Goal: Transaction & Acquisition: Purchase product/service

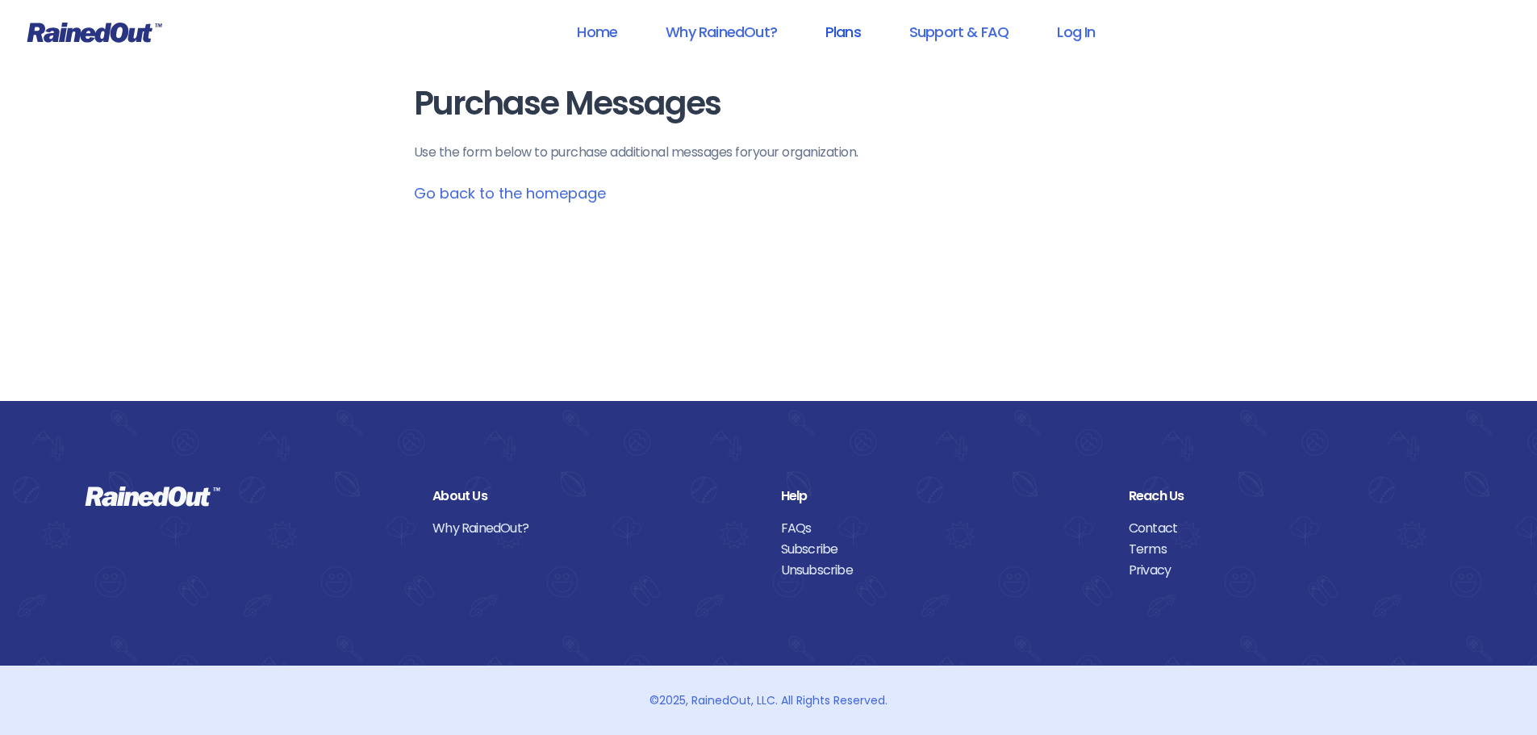
click at [823, 34] on link "Plans" at bounding box center [842, 32] width 77 height 36
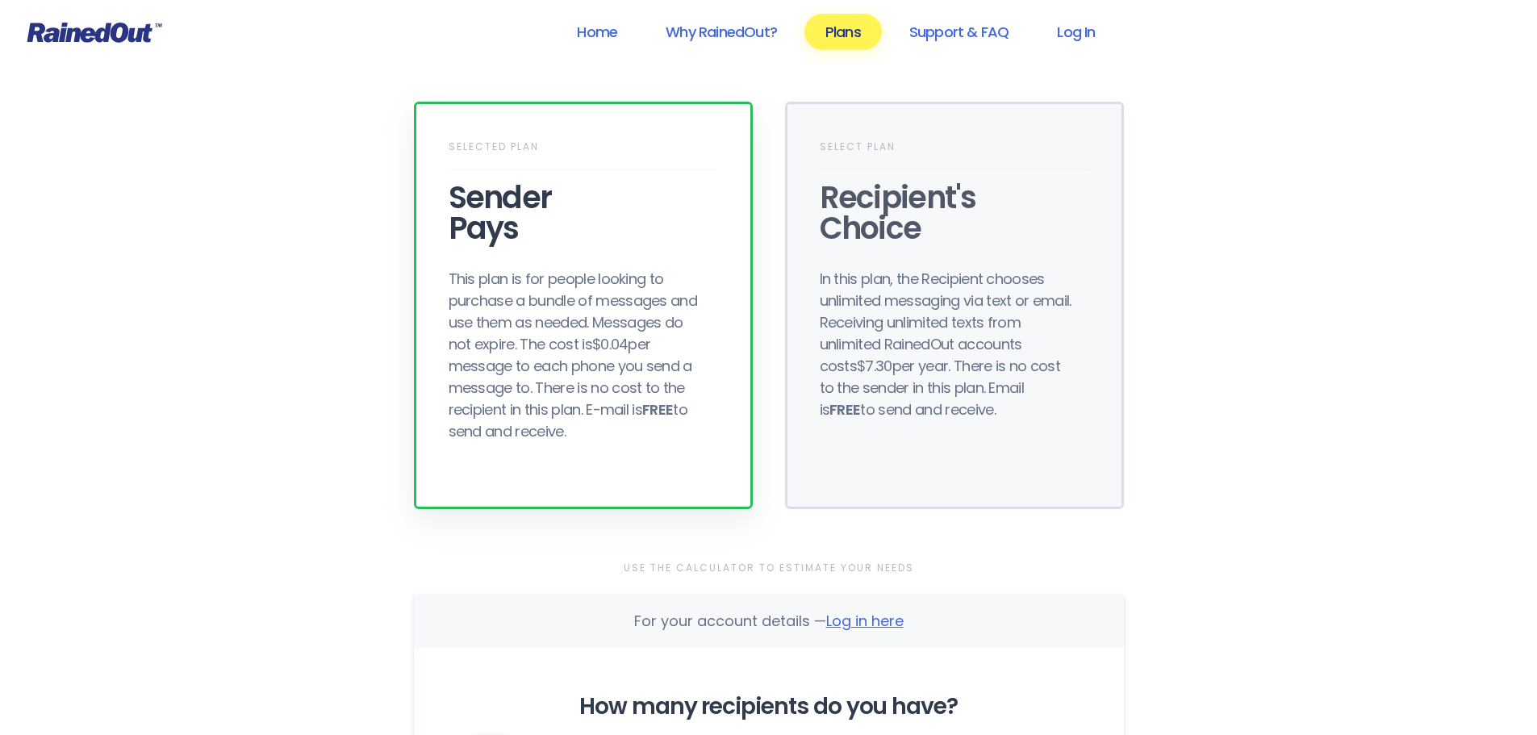
click at [667, 309] on div "This plan is for people looking to purchase a bundle of messages and use them a…" at bounding box center [578, 355] width 258 height 174
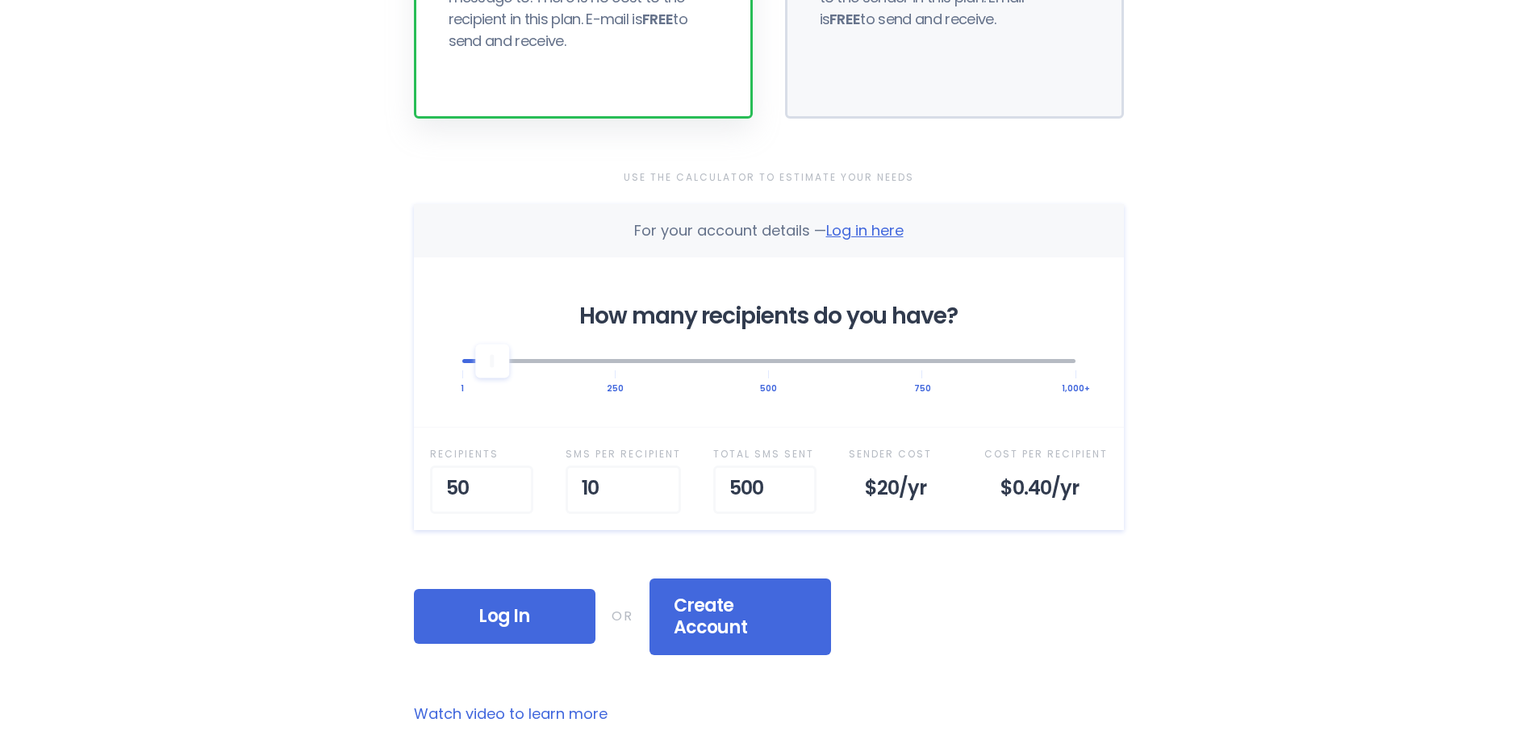
scroll to position [484, 0]
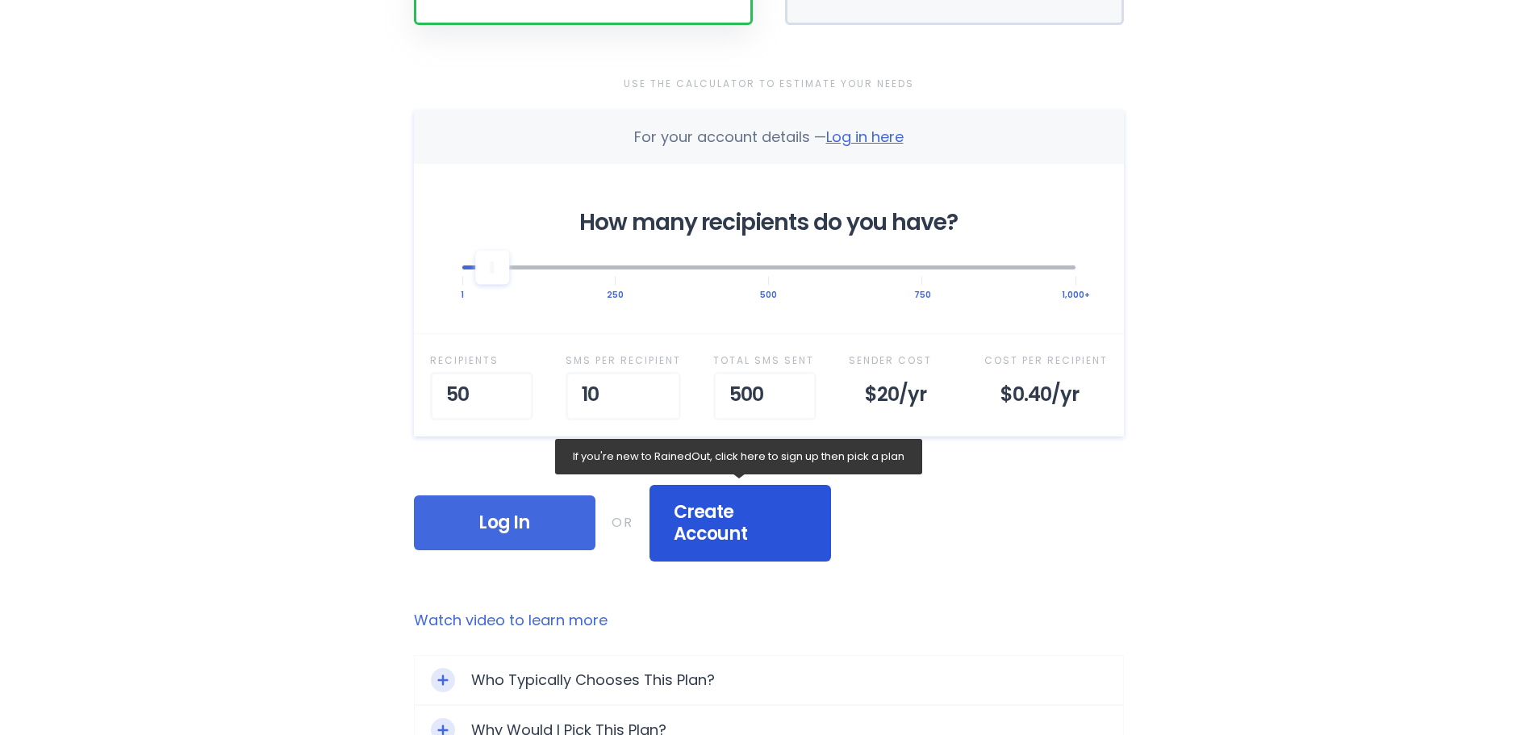
click at [751, 514] on span "Create Account" at bounding box center [740, 523] width 133 height 44
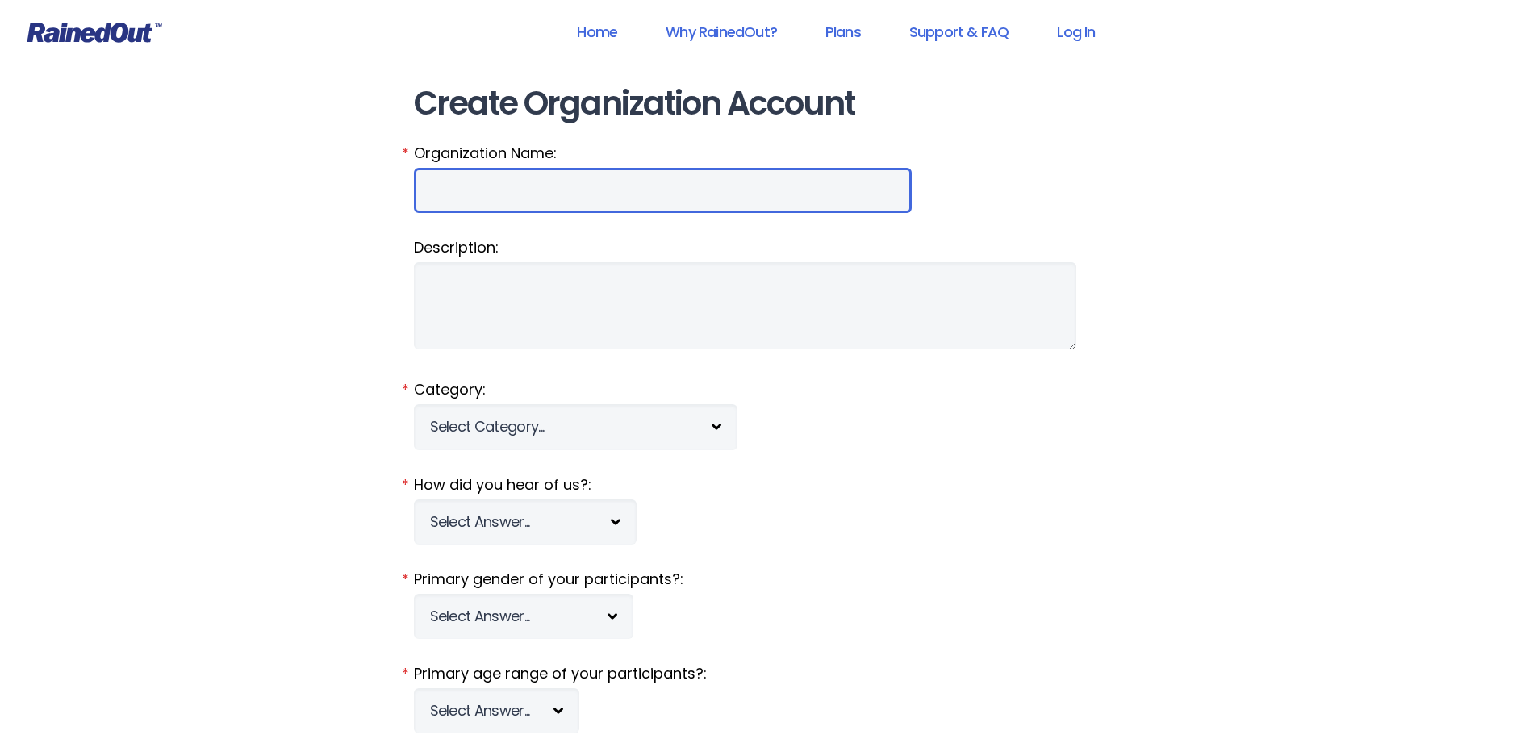
click at [464, 190] on input "Organization Name:" at bounding box center [663, 190] width 498 height 45
type input "Farmer City BMX"
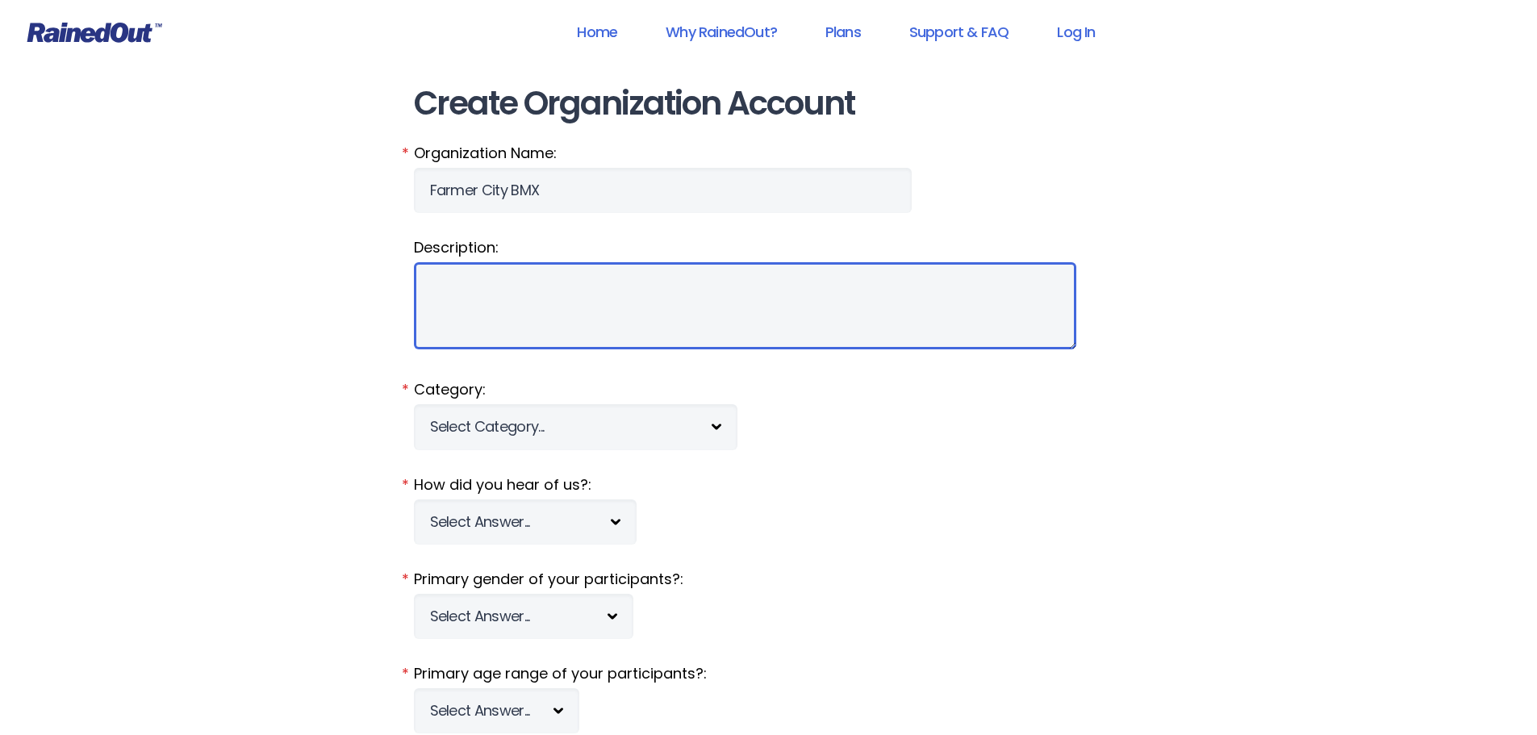
click at [482, 286] on textarea "Description:" at bounding box center [745, 305] width 662 height 87
type textarea "Non-Profit BMX raceway in [GEOGRAPHIC_DATA], [GEOGRAPHIC_DATA]"
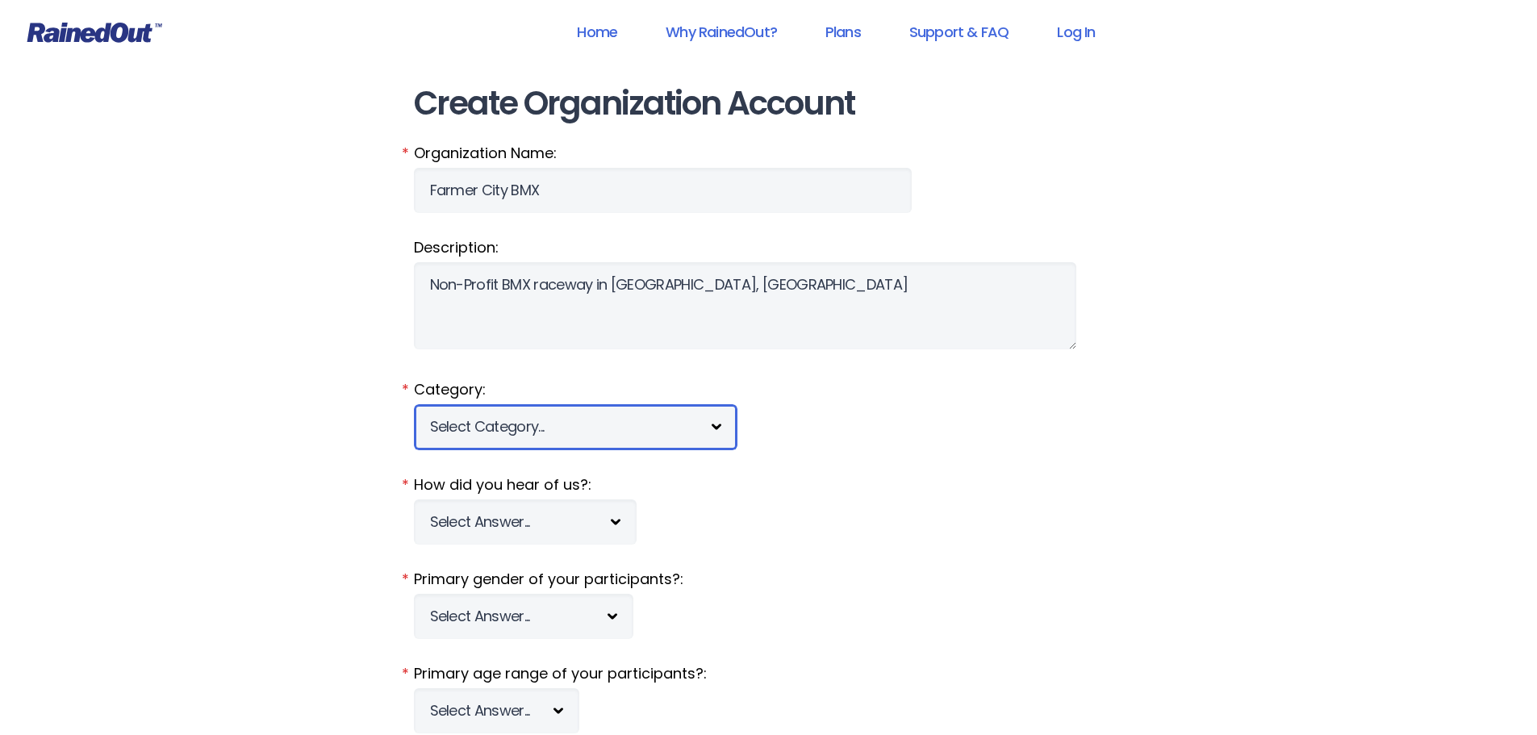
click at [520, 424] on select "Select Category... 5K Walk/Run Aerobics/Fitness ABCA AYF NSCAA Performance Moto…" at bounding box center [575, 426] width 323 height 45
select select "64"
click at [414, 404] on select "Select Category... 5K Walk/Run Aerobics/Fitness ABCA AYF NSCAA Performance Moto…" at bounding box center [575, 426] width 323 height 45
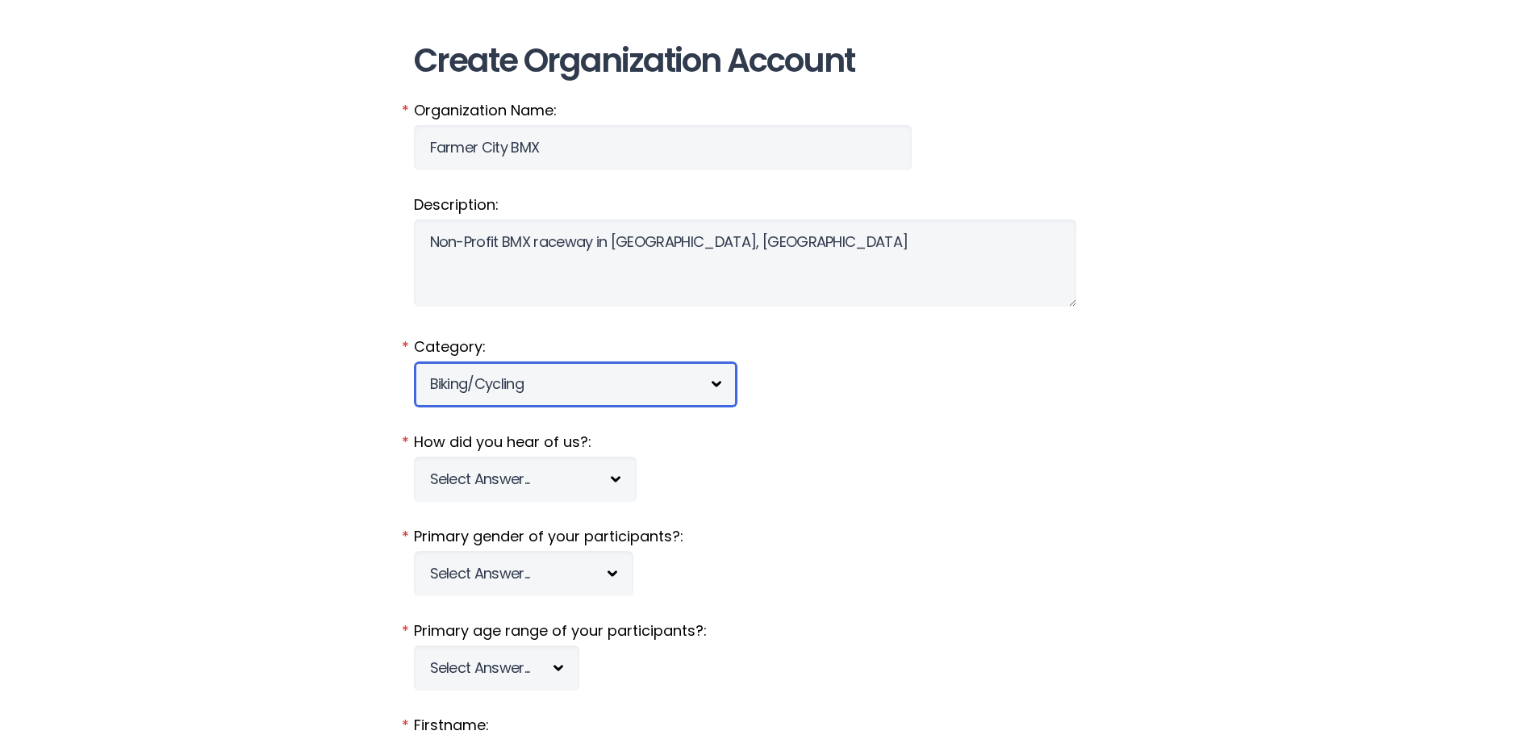
scroll to position [81, 0]
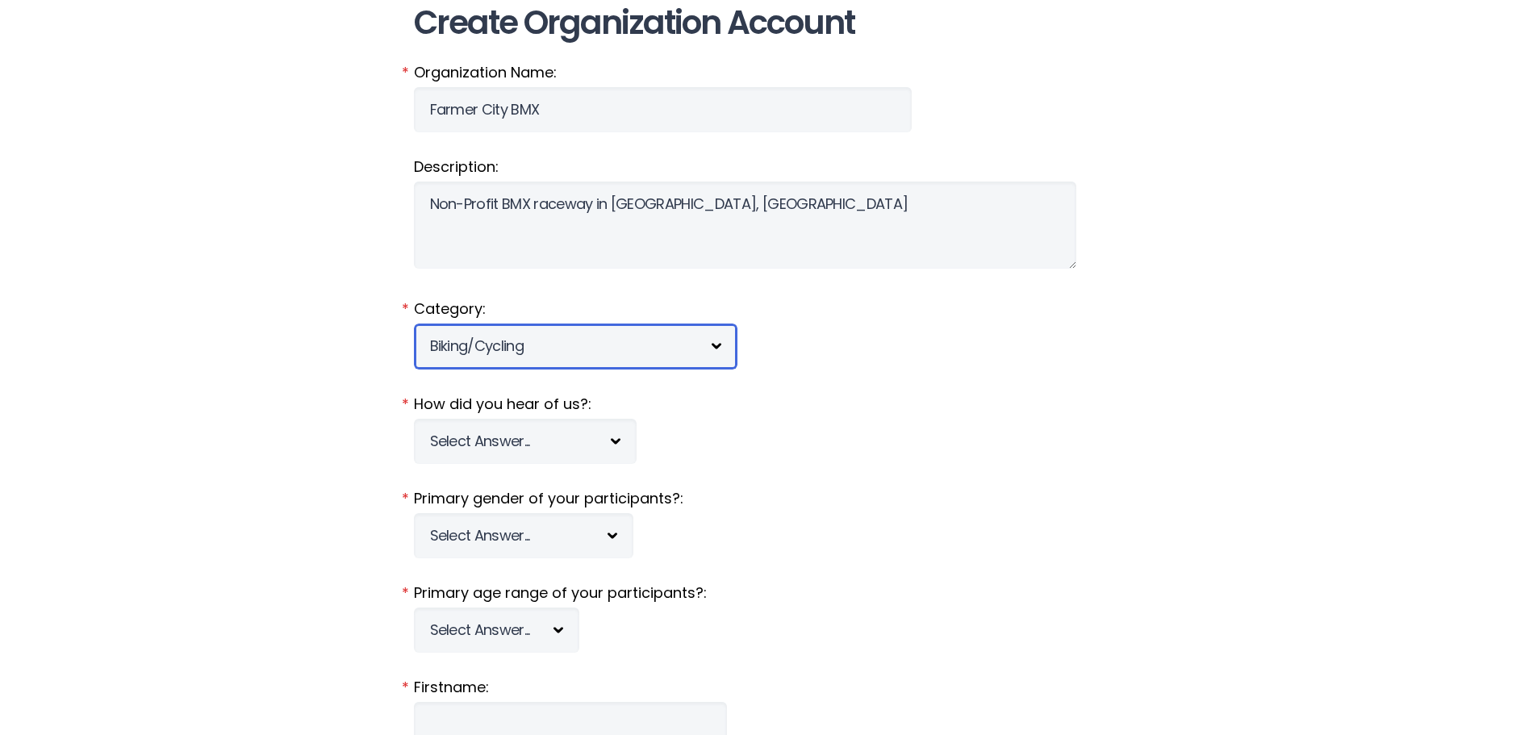
click at [534, 339] on select "Select Category... 5K Walk/Run Aerobics/Fitness ABCA AYF NSCAA Performance Moto…" at bounding box center [575, 345] width 323 height 45
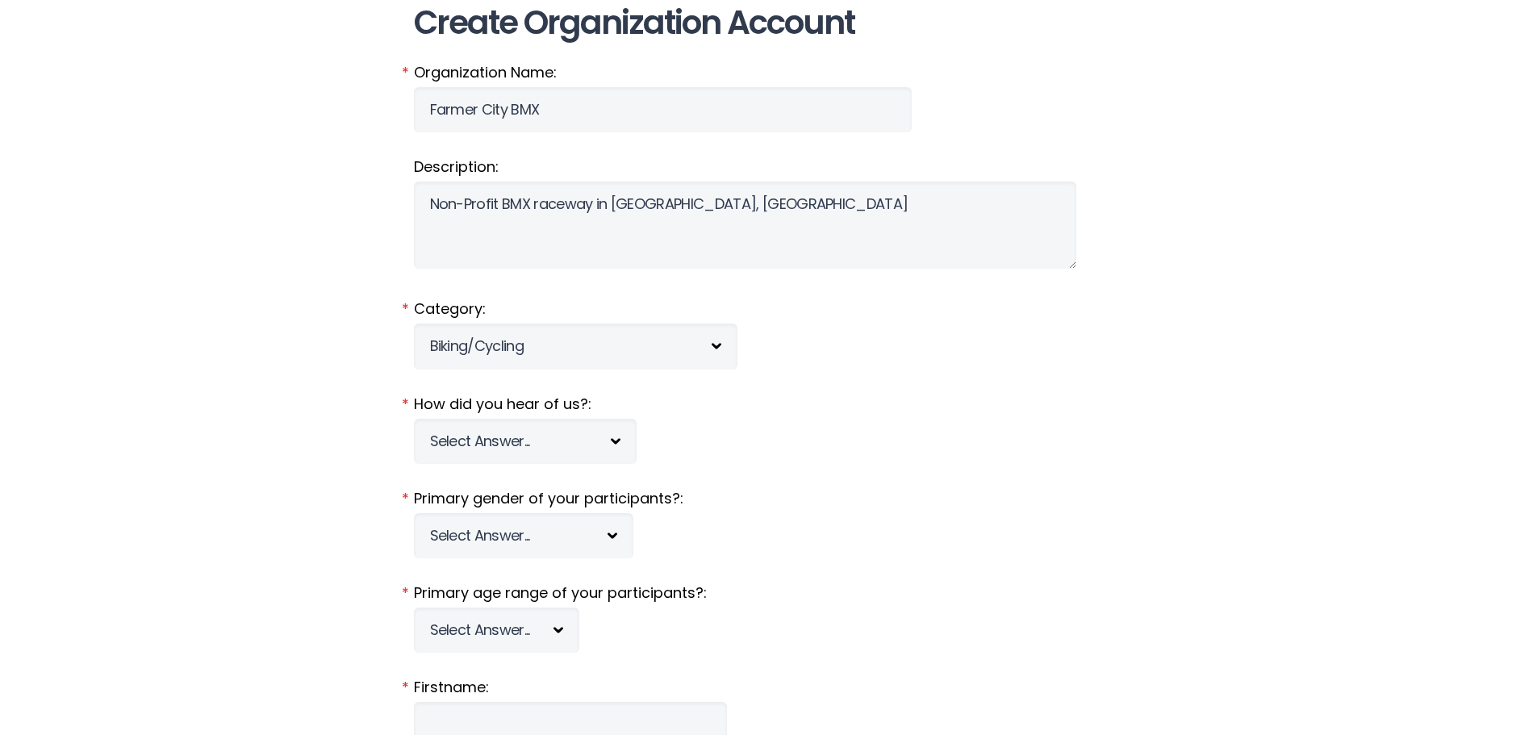
click at [895, 406] on label "How did you hear of us?:" at bounding box center [769, 404] width 710 height 21
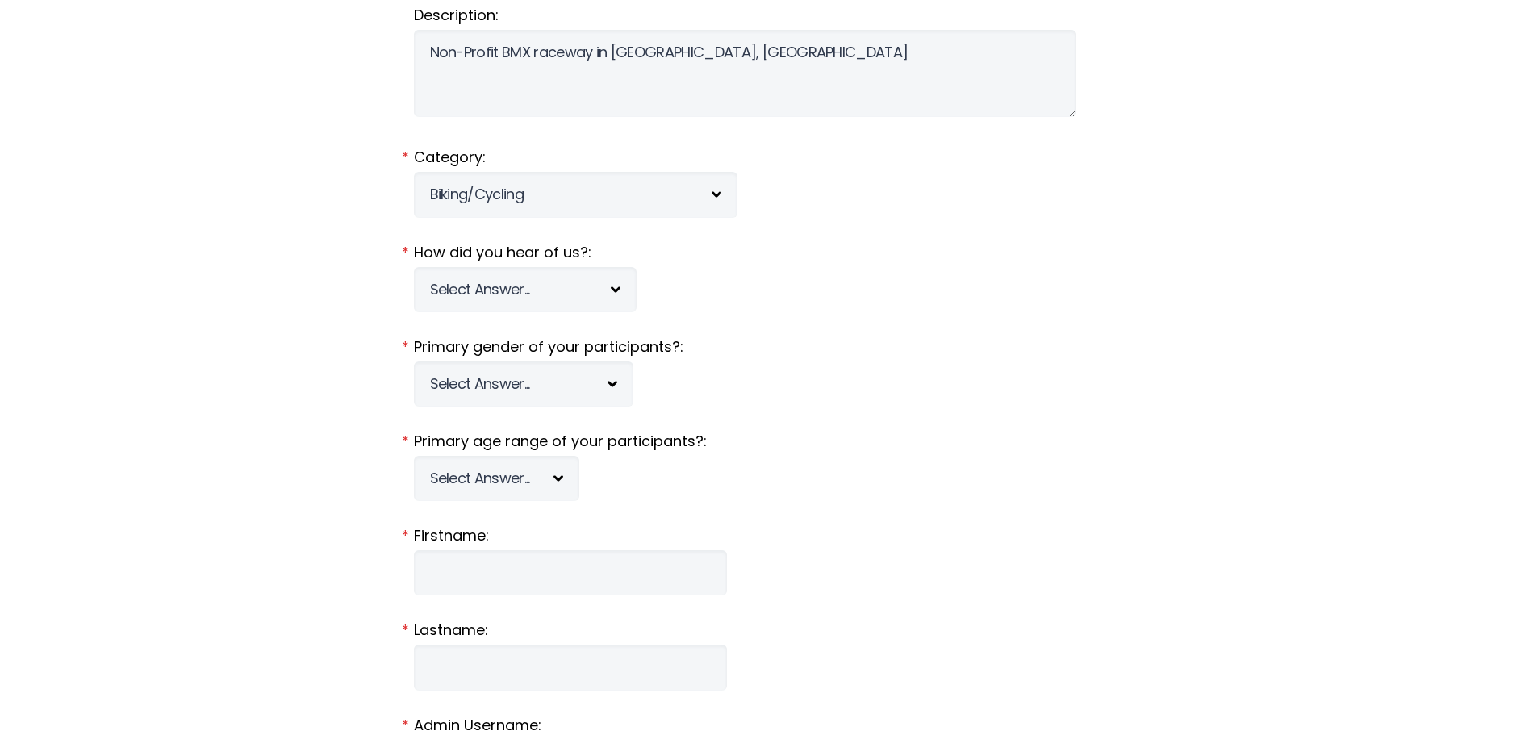
scroll to position [242, 0]
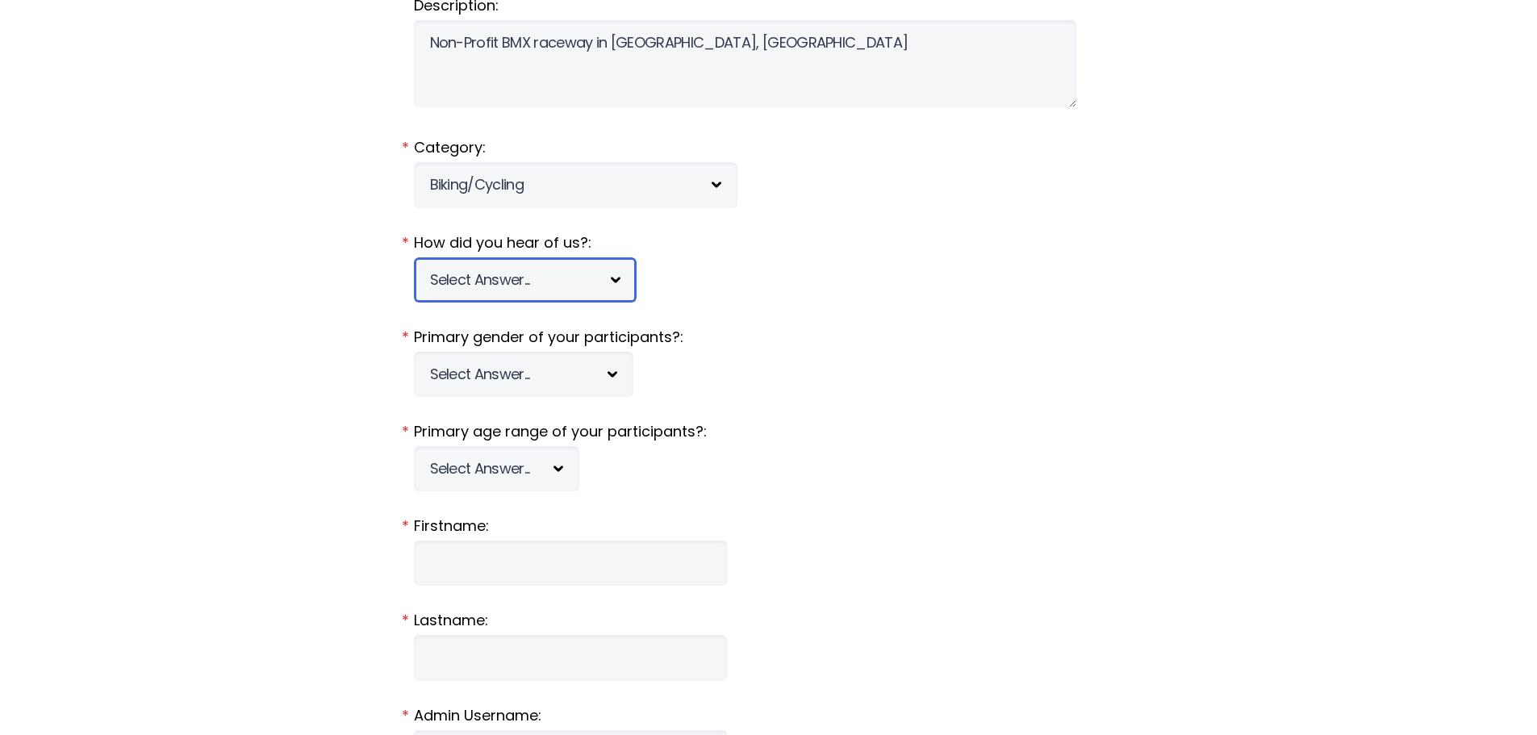
click at [519, 265] on select "Select Answer... Tournament Facebook/Social Media Referral Web Search Other" at bounding box center [525, 279] width 223 height 45
select select "2"
click at [414, 257] on select "Select Answer... Tournament Facebook/Social Media Referral Web Search Other" at bounding box center [525, 279] width 223 height 45
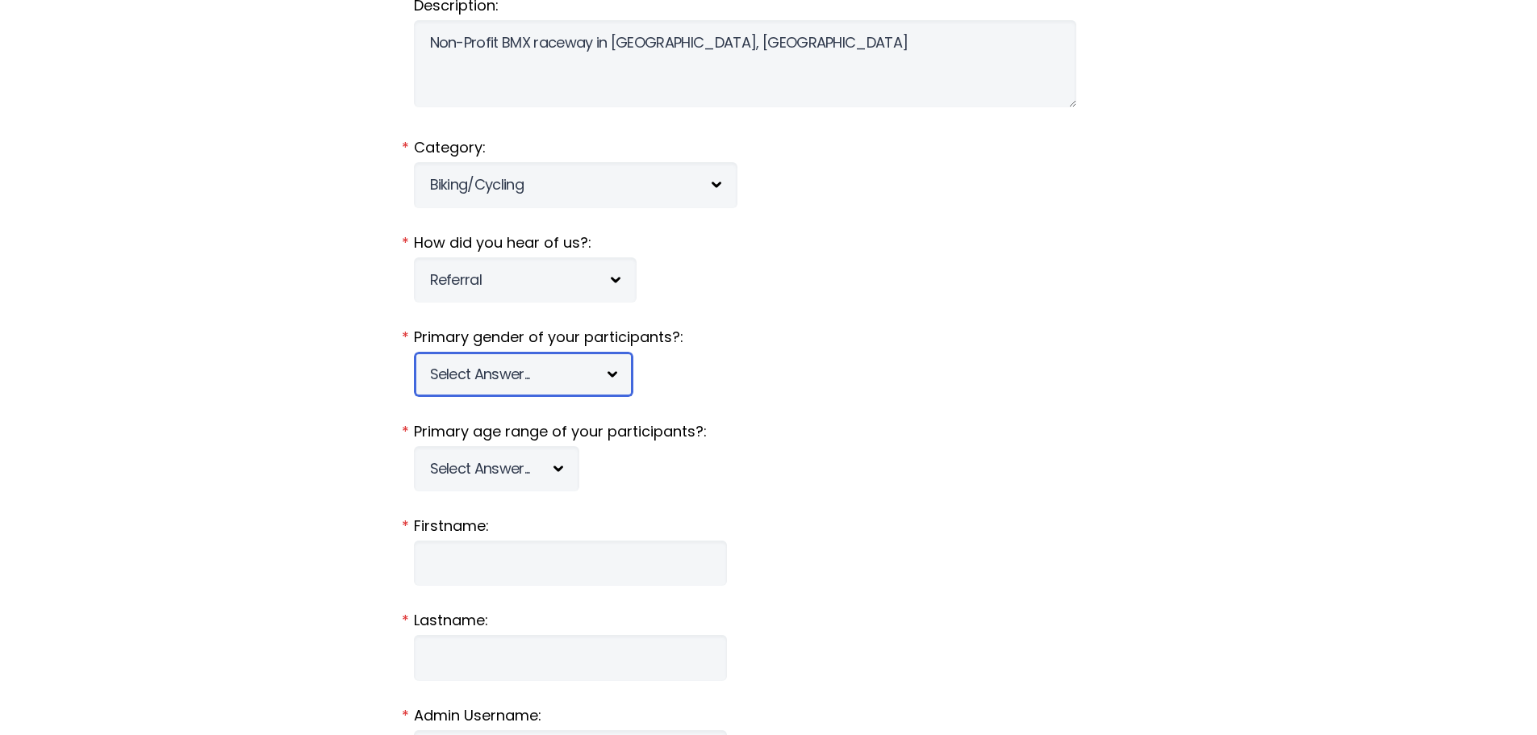
click at [501, 362] on select "Select Answer... [DEMOGRAPHIC_DATA] [DEMOGRAPHIC_DATA] Co-ed" at bounding box center [523, 374] width 219 height 45
select select "c"
click at [414, 352] on select "Select Answer... [DEMOGRAPHIC_DATA] [DEMOGRAPHIC_DATA] Co-ed" at bounding box center [523, 374] width 219 height 45
drag, startPoint x: 766, startPoint y: 475, endPoint x: 698, endPoint y: 469, distance: 68.1
click at [770, 477] on fieldset "Primary age range of your participants?: Select Answer... Under 5 6-7 8-9 [PHON…" at bounding box center [769, 456] width 710 height 70
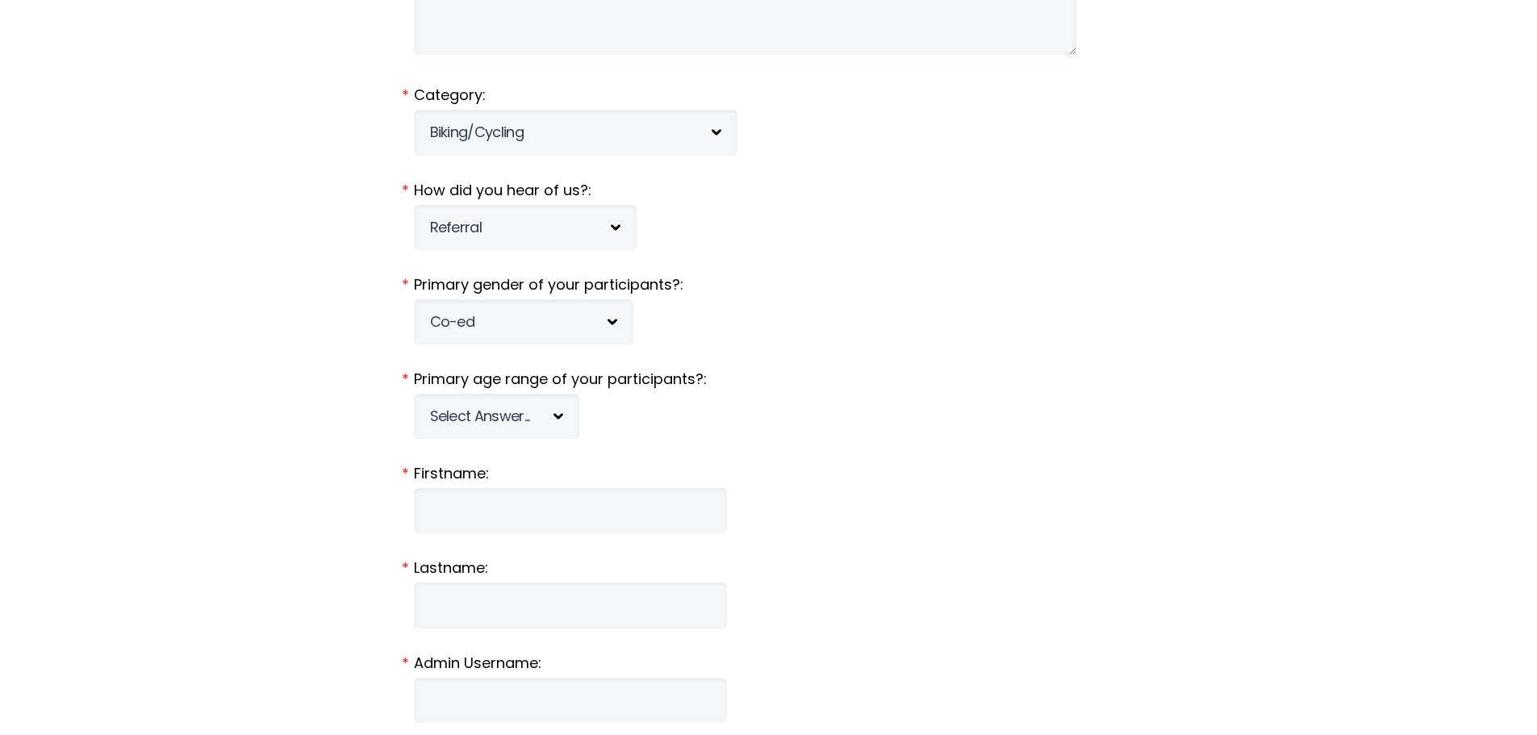
scroll to position [323, 0]
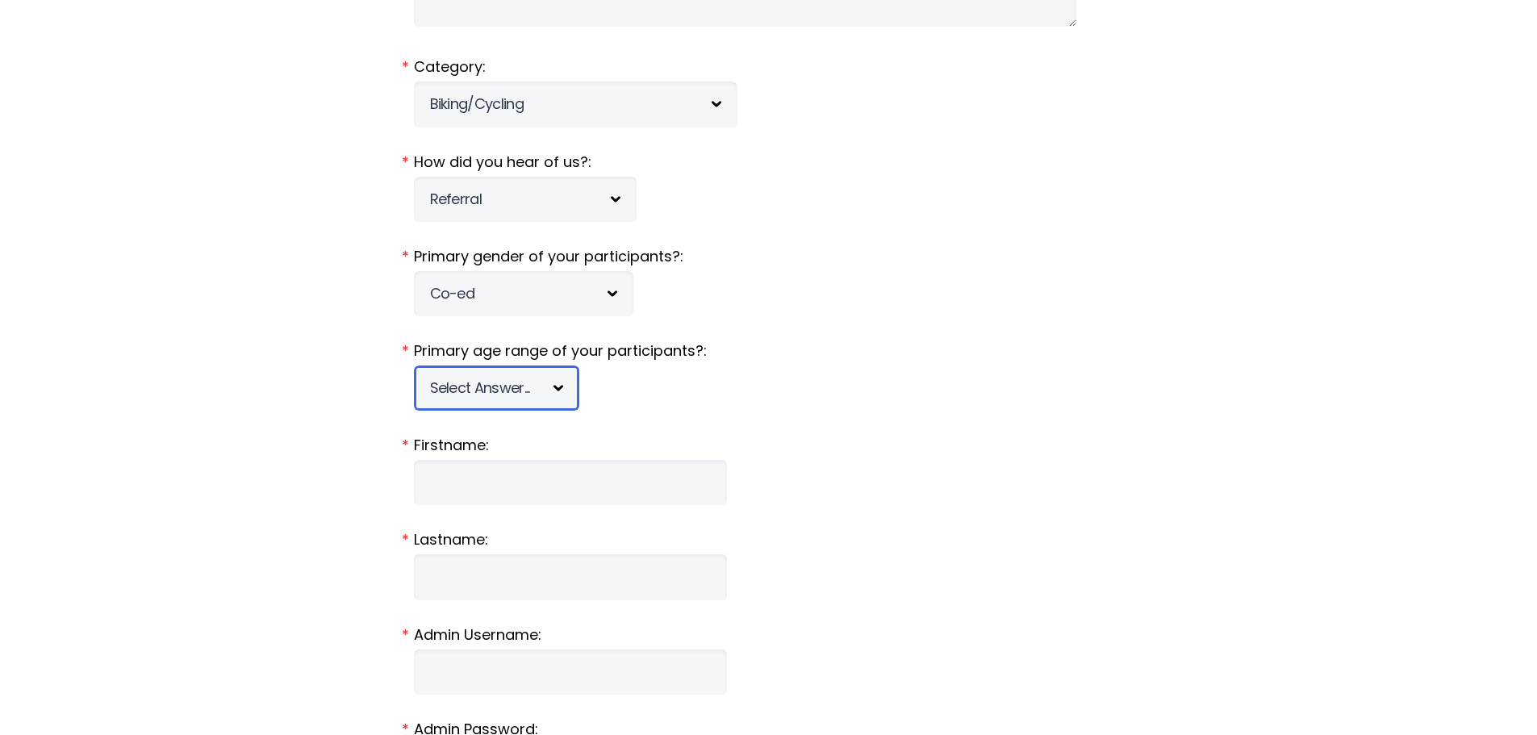
click at [512, 390] on select "Select Answer... Under 5 6-7 8-9 [PHONE_NUMBER] [PHONE_NUMBER] 18-20 21+ Mixed" at bounding box center [496, 387] width 165 height 45
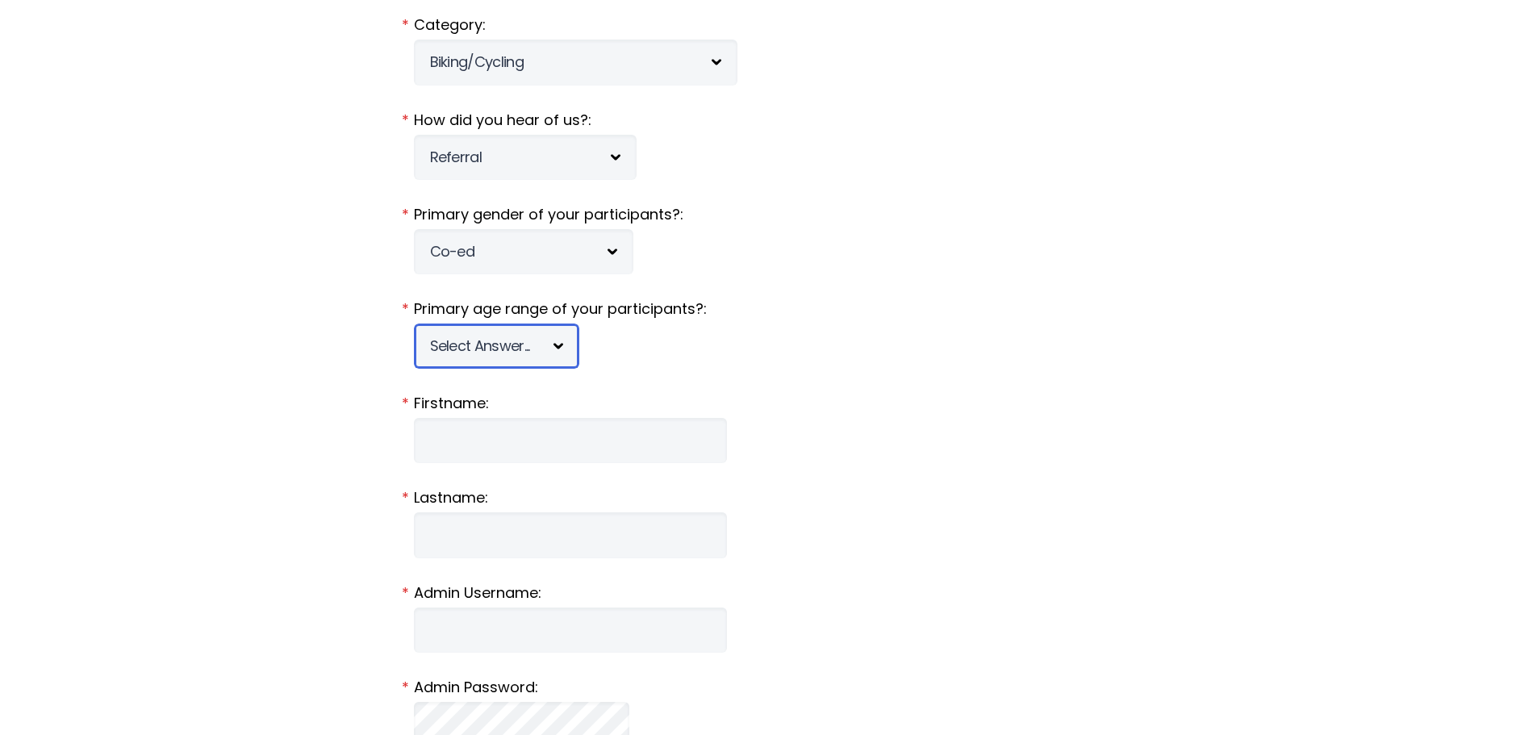
scroll to position [403, 0]
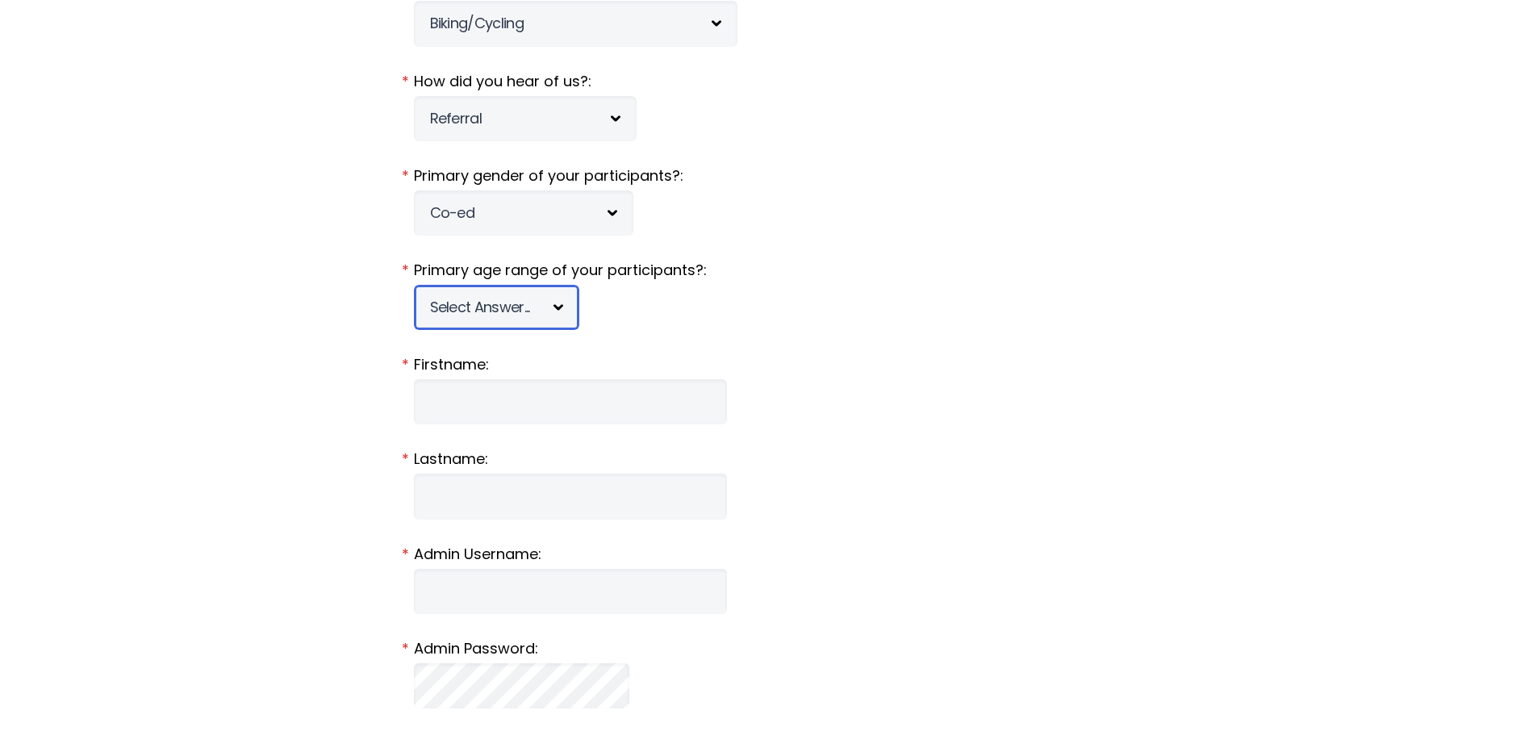
click at [490, 308] on select "Select Answer... Under 5 6-7 8-9 [PHONE_NUMBER] [PHONE_NUMBER] 18-20 21+ Mixed" at bounding box center [496, 307] width 165 height 45
select select "mixed"
click at [414, 285] on select "Select Answer... Under 5 6-7 8-9 [PHONE_NUMBER] [PHONE_NUMBER] 18-20 21+ Mixed" at bounding box center [496, 307] width 165 height 45
click at [870, 387] on fieldset "Firstname: *" at bounding box center [769, 389] width 710 height 70
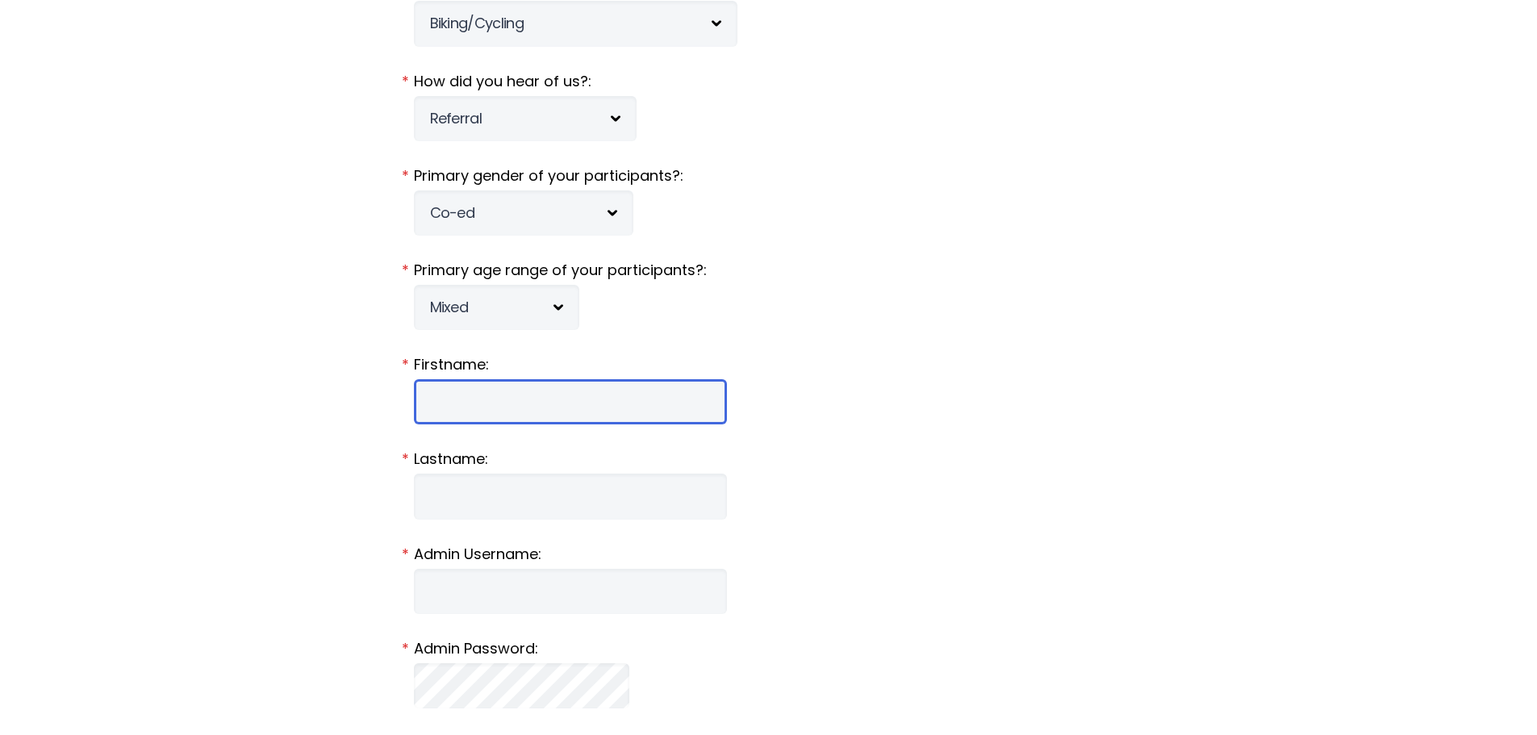
click at [541, 404] on input "Firstname:" at bounding box center [570, 401] width 313 height 45
type input "[PERSON_NAME]"
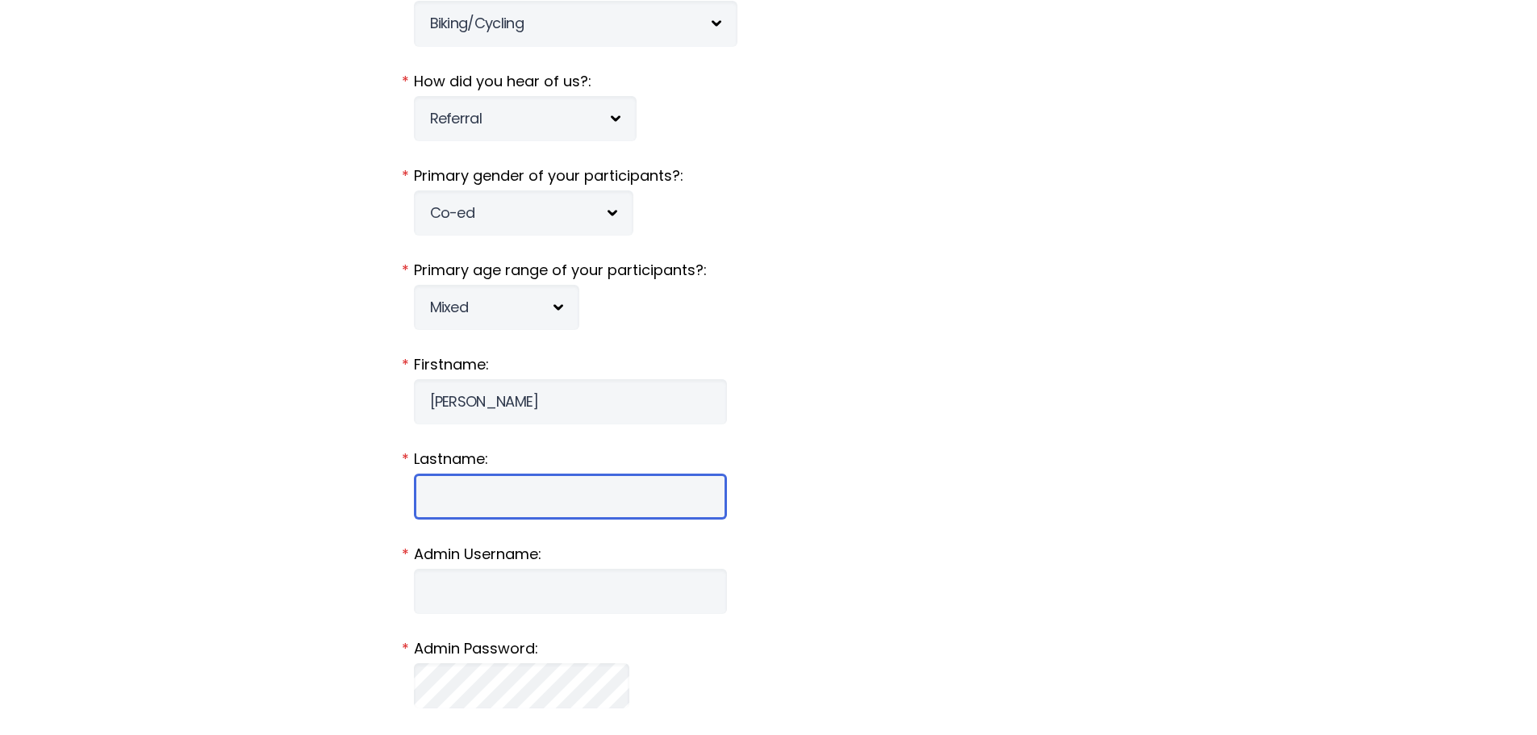
type input "Hall"
type input "[EMAIL_ADDRESS][DOMAIN_NAME]"
type input "[STREET_ADDRESS][PERSON_NAME]"
type input "Champaign"
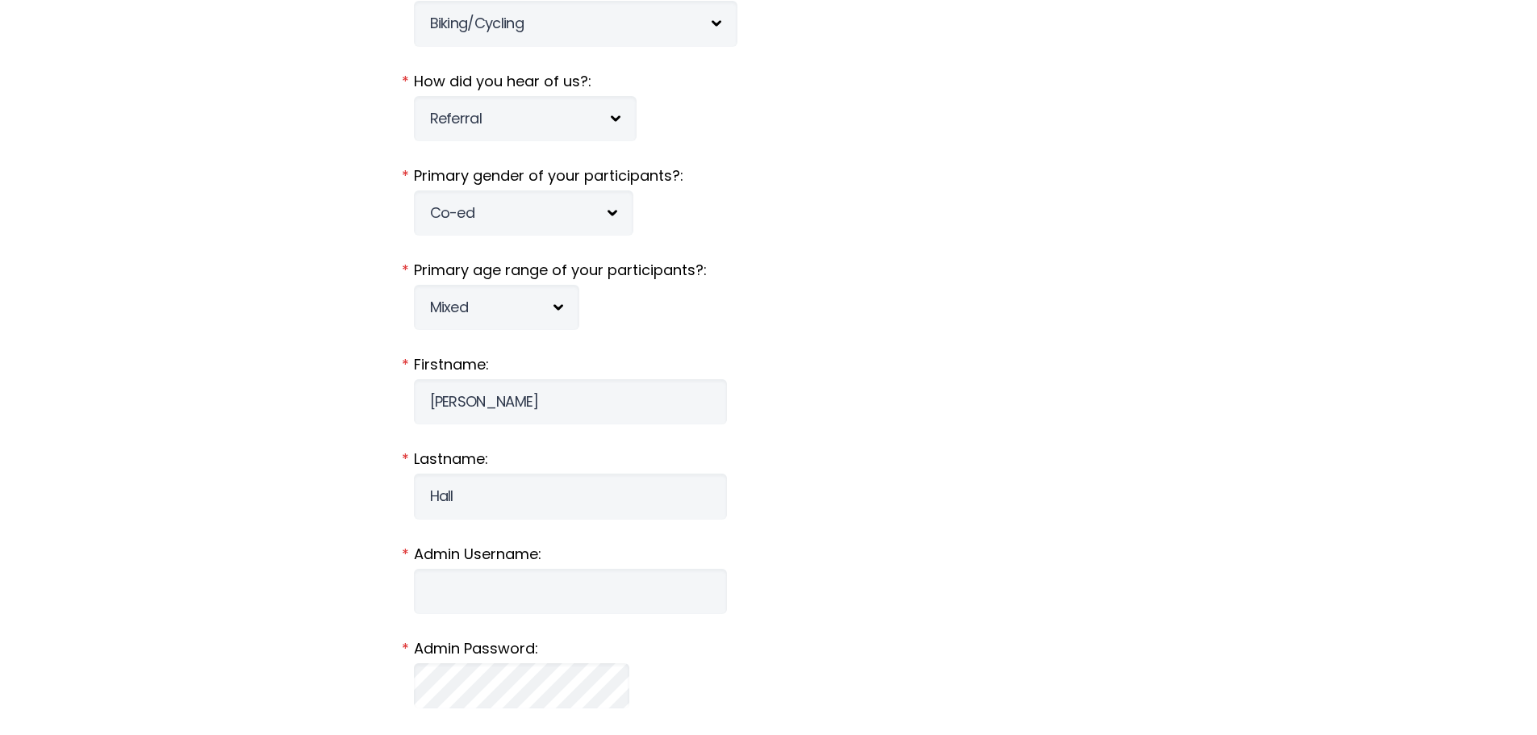
select select "IL"
type input "61822-9471"
type input "2173599400"
click at [770, 464] on label "Lastname:" at bounding box center [769, 459] width 710 height 21
click at [727, 474] on input "Hall" at bounding box center [570, 496] width 313 height 45
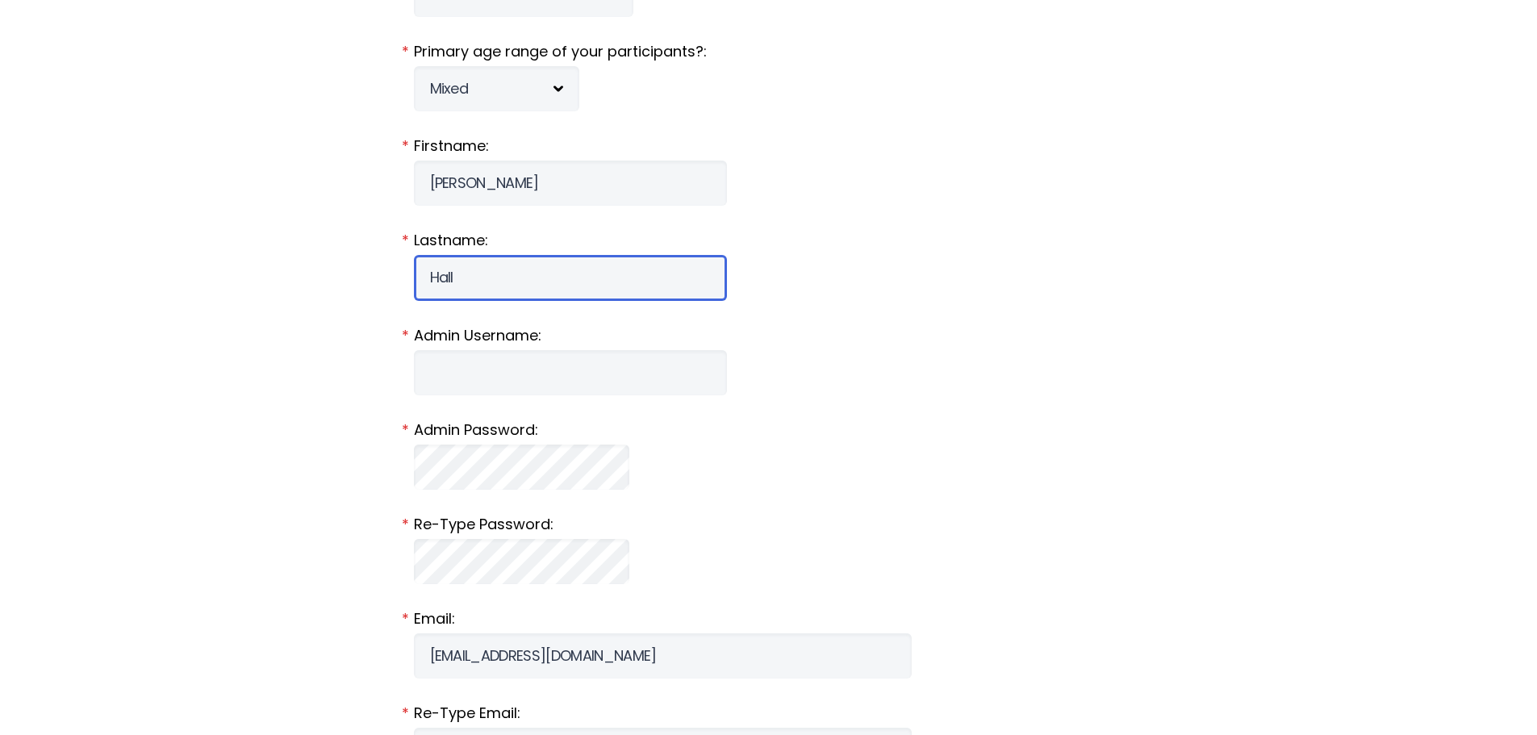
scroll to position [645, 0]
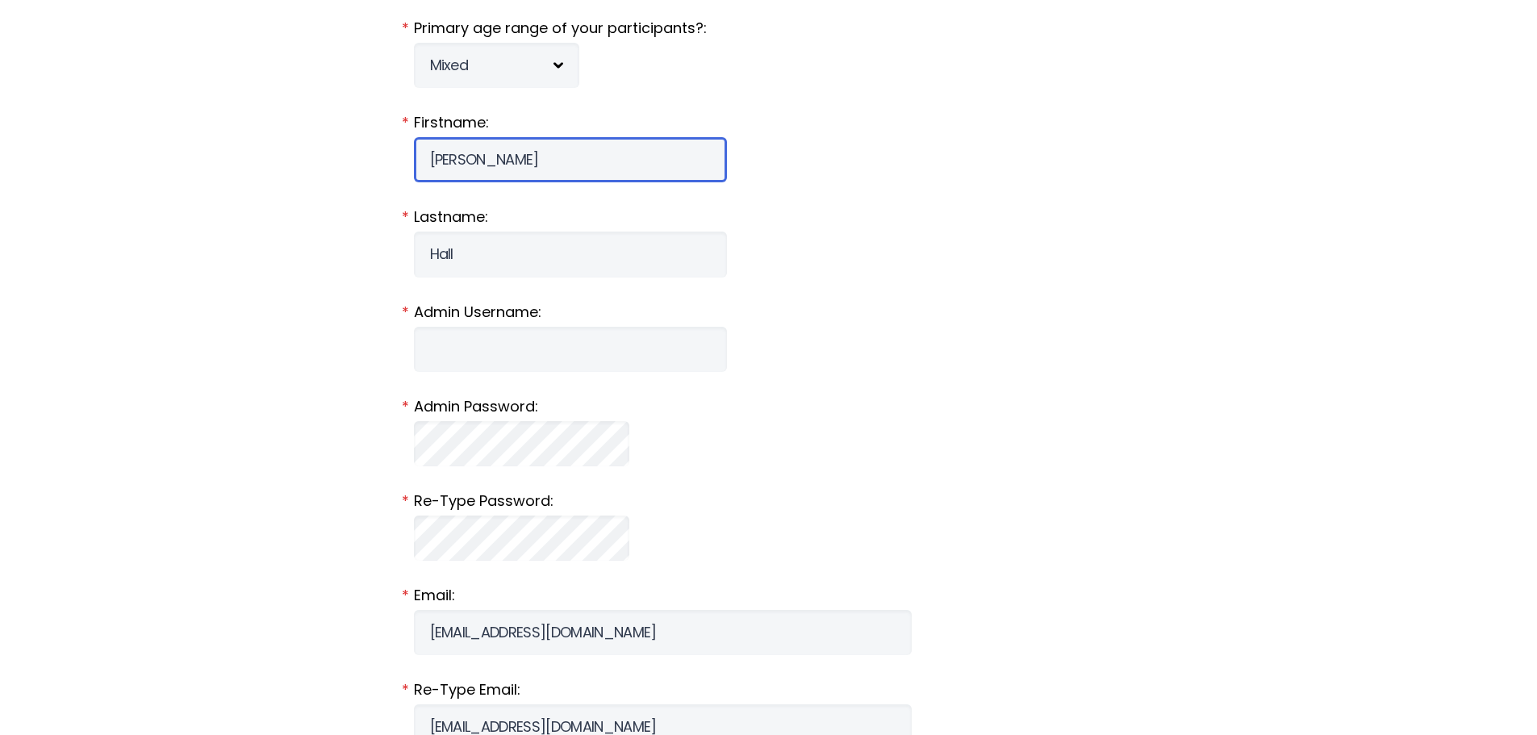
drag, startPoint x: 517, startPoint y: 150, endPoint x: 394, endPoint y: 170, distance: 124.3
click at [396, 171] on div "Create Organization Account Keep your members in the know! To create your free …" at bounding box center [769, 588] width 774 height 2467
click at [701, 191] on form "Organization Name: Farmer City BMX * Description: Non-Profit BMX raceway in [GE…" at bounding box center [769, 576] width 710 height 2159
drag, startPoint x: 523, startPoint y: 149, endPoint x: 356, endPoint y: 158, distance: 167.2
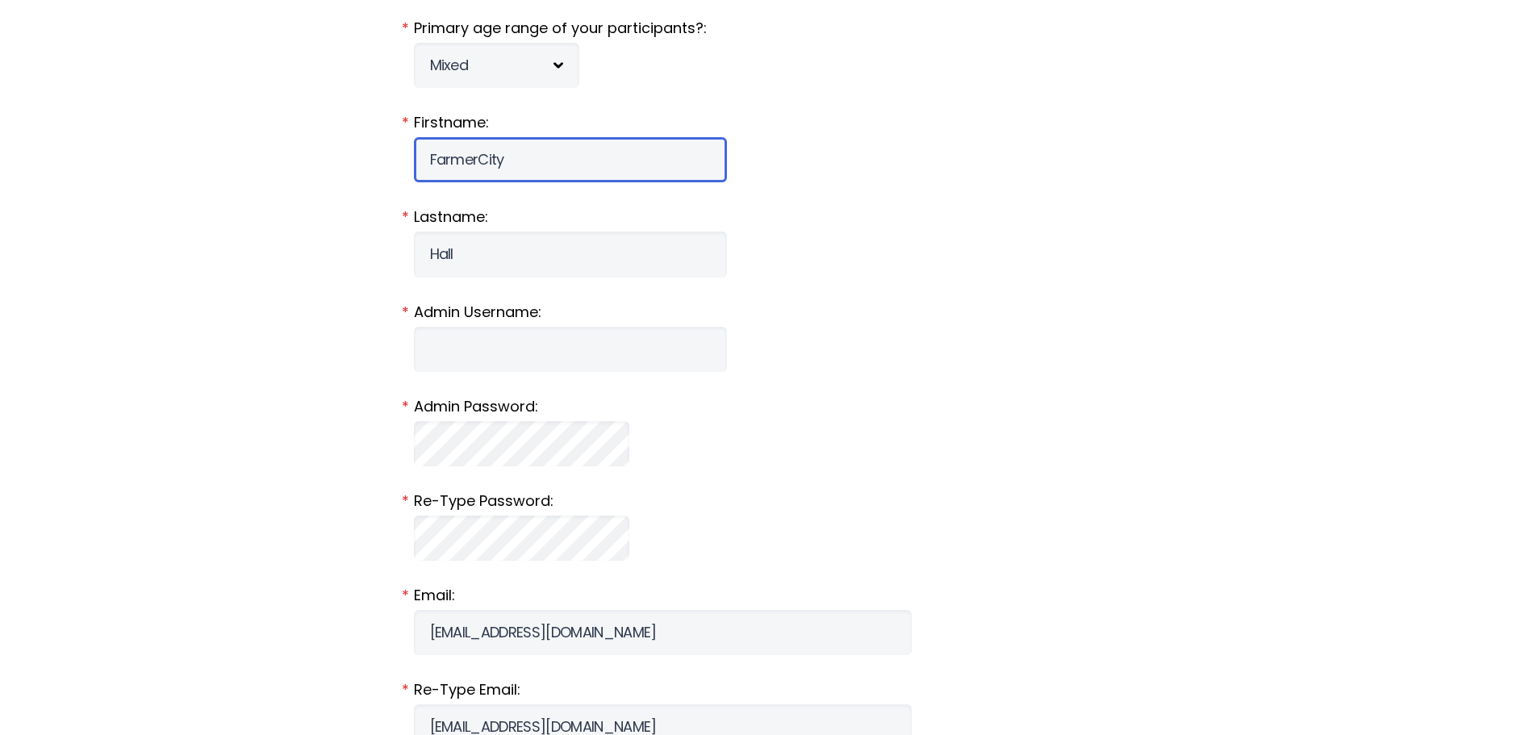
type input "FarmerCity"
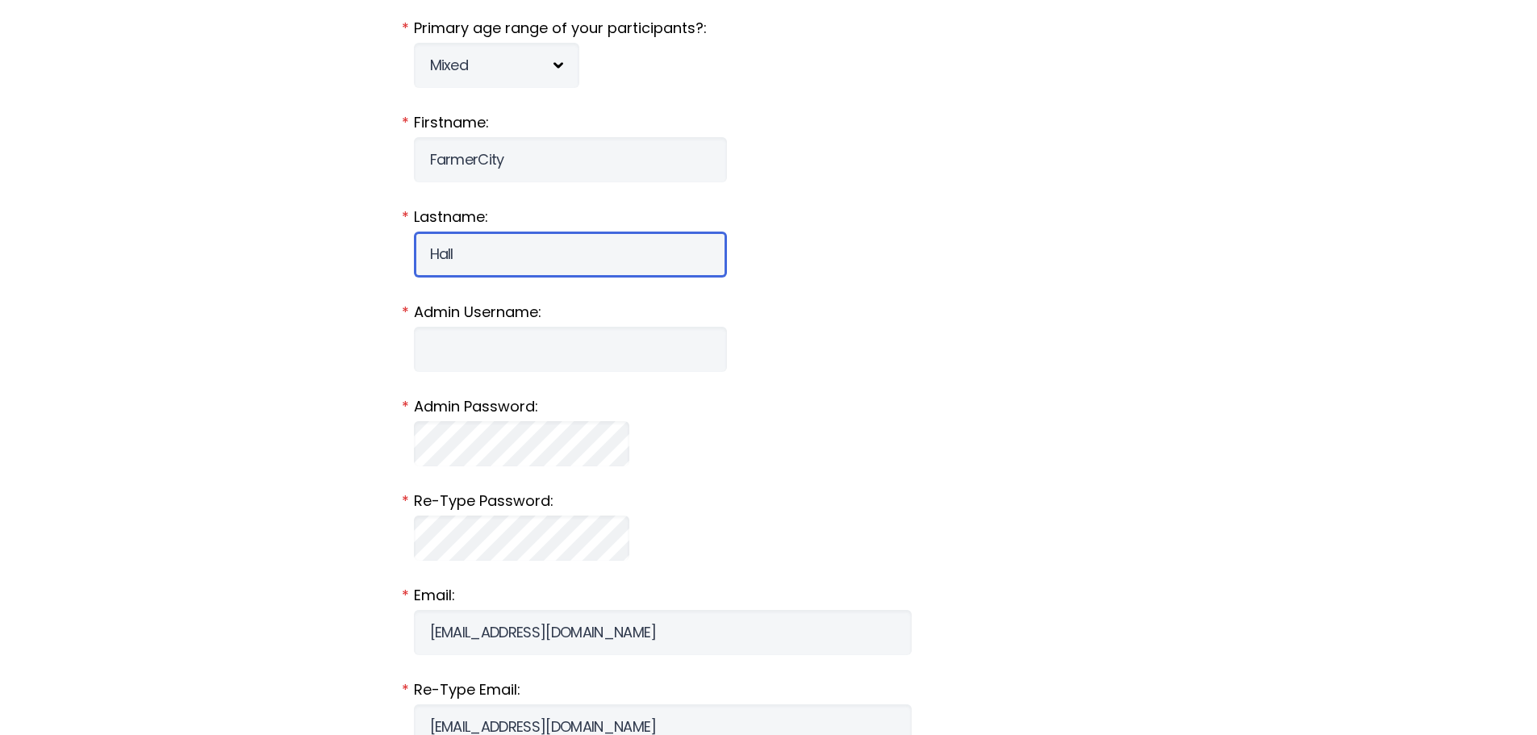
drag, startPoint x: 469, startPoint y: 249, endPoint x: 414, endPoint y: 246, distance: 54.9
click at [414, 246] on input "Hall" at bounding box center [570, 254] width 313 height 45
type input "BMX"
click at [690, 312] on label "Admin Username:" at bounding box center [769, 312] width 710 height 21
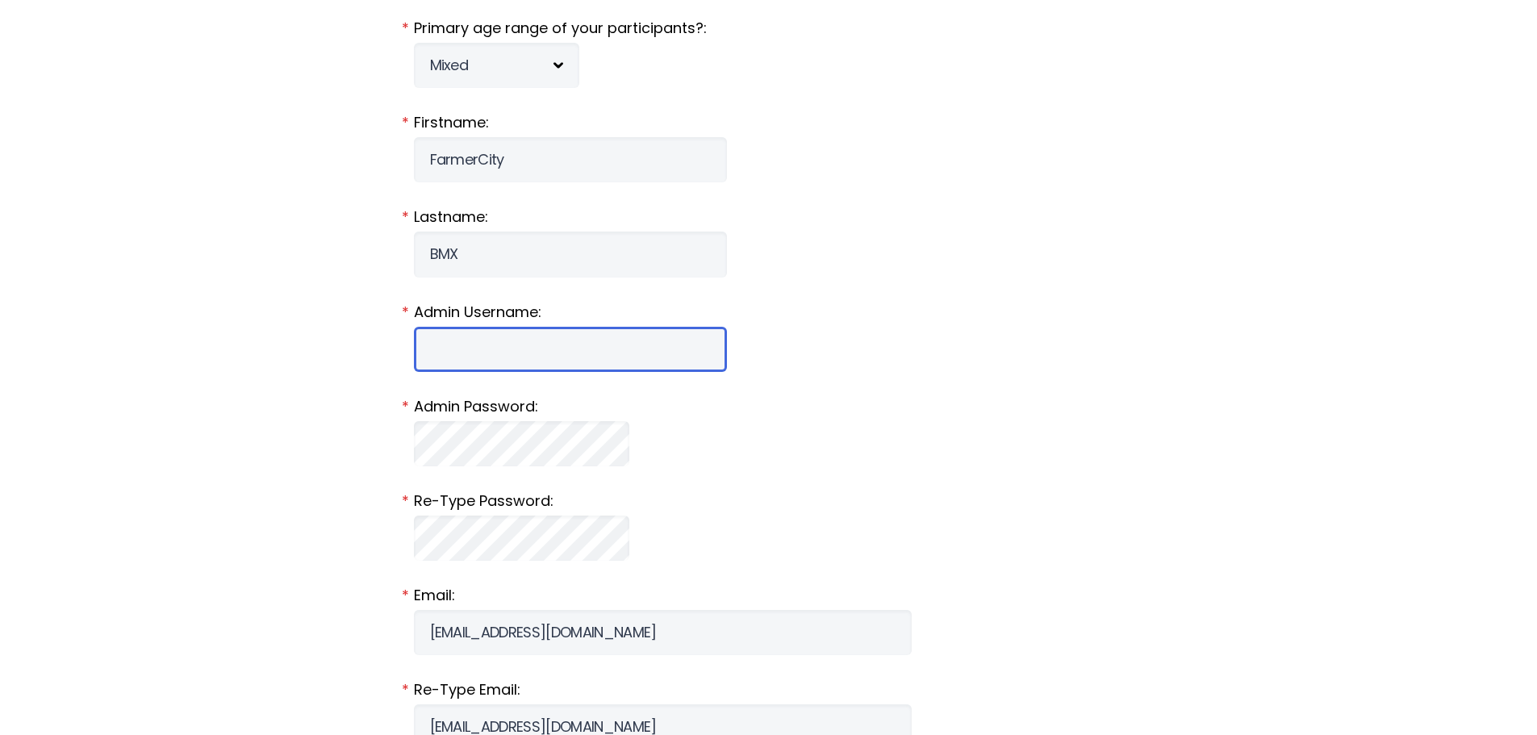
click at [690, 327] on input "Admin Username:" at bounding box center [570, 349] width 313 height 45
type input "farmercityBMX"
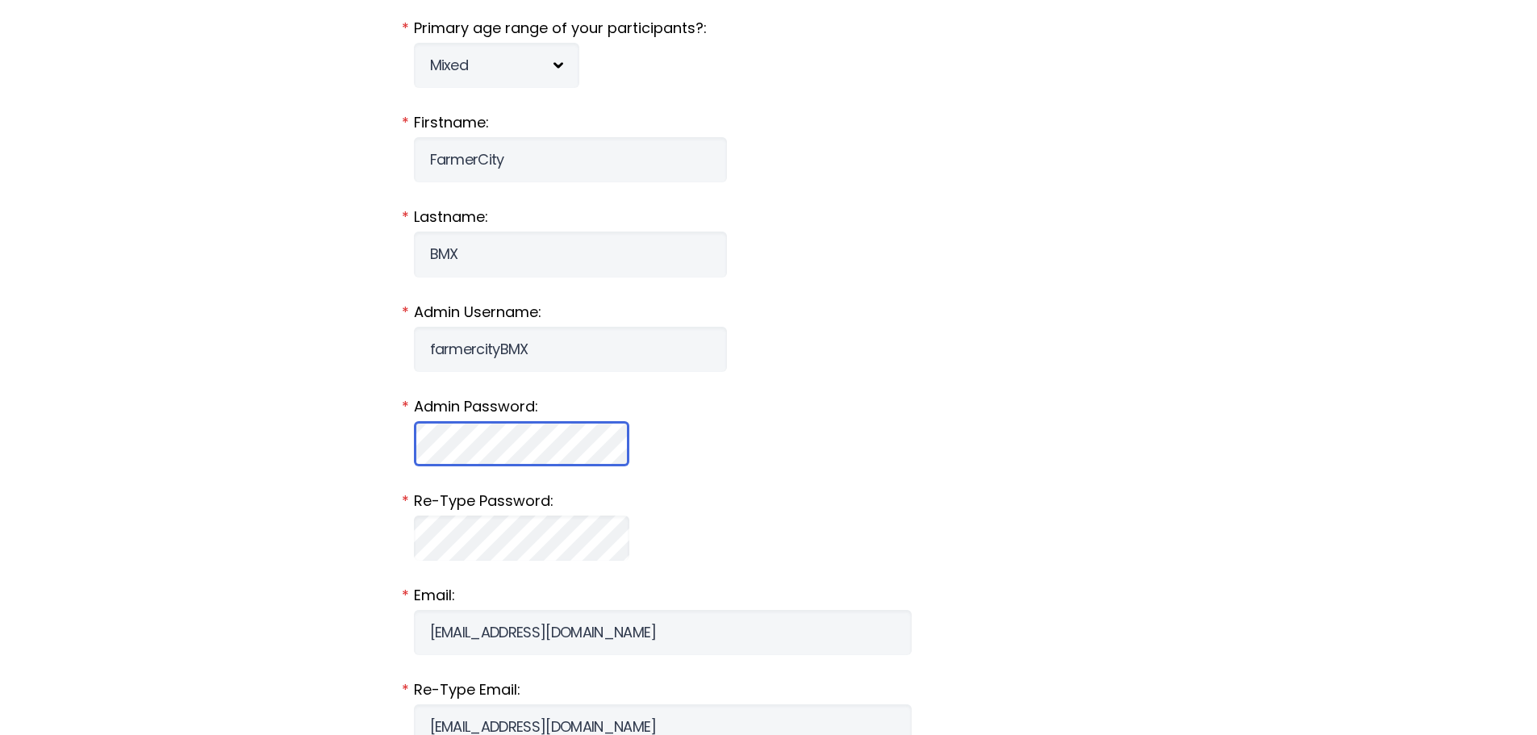
click at [391, 440] on div "Create Organization Account Keep your members in the know! To create your free …" at bounding box center [769, 588] width 774 height 2467
click at [907, 488] on form "Organization Name: Farmer City BMX * Description: Non-Profit BMX raceway in [GE…" at bounding box center [769, 576] width 710 height 2159
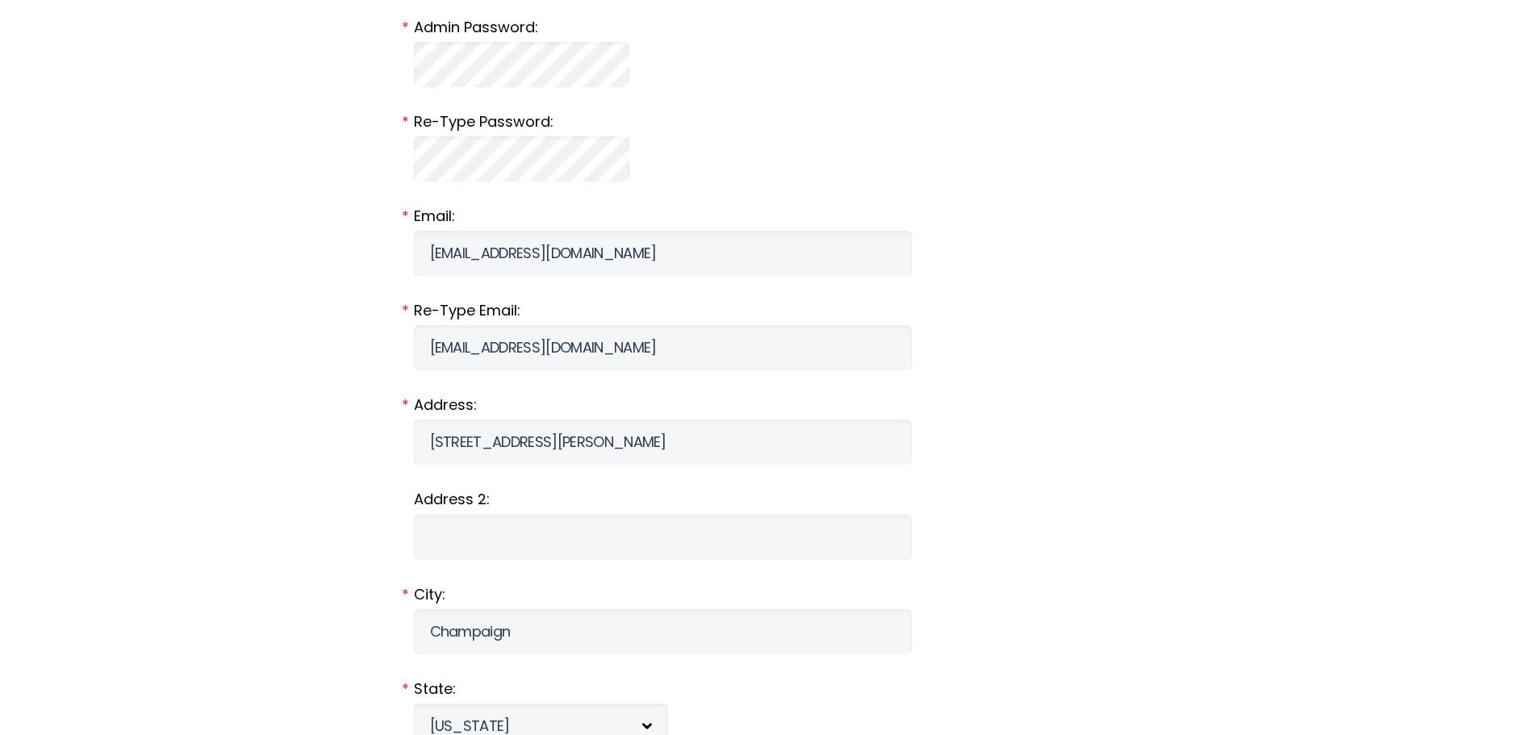
scroll to position [1049, 0]
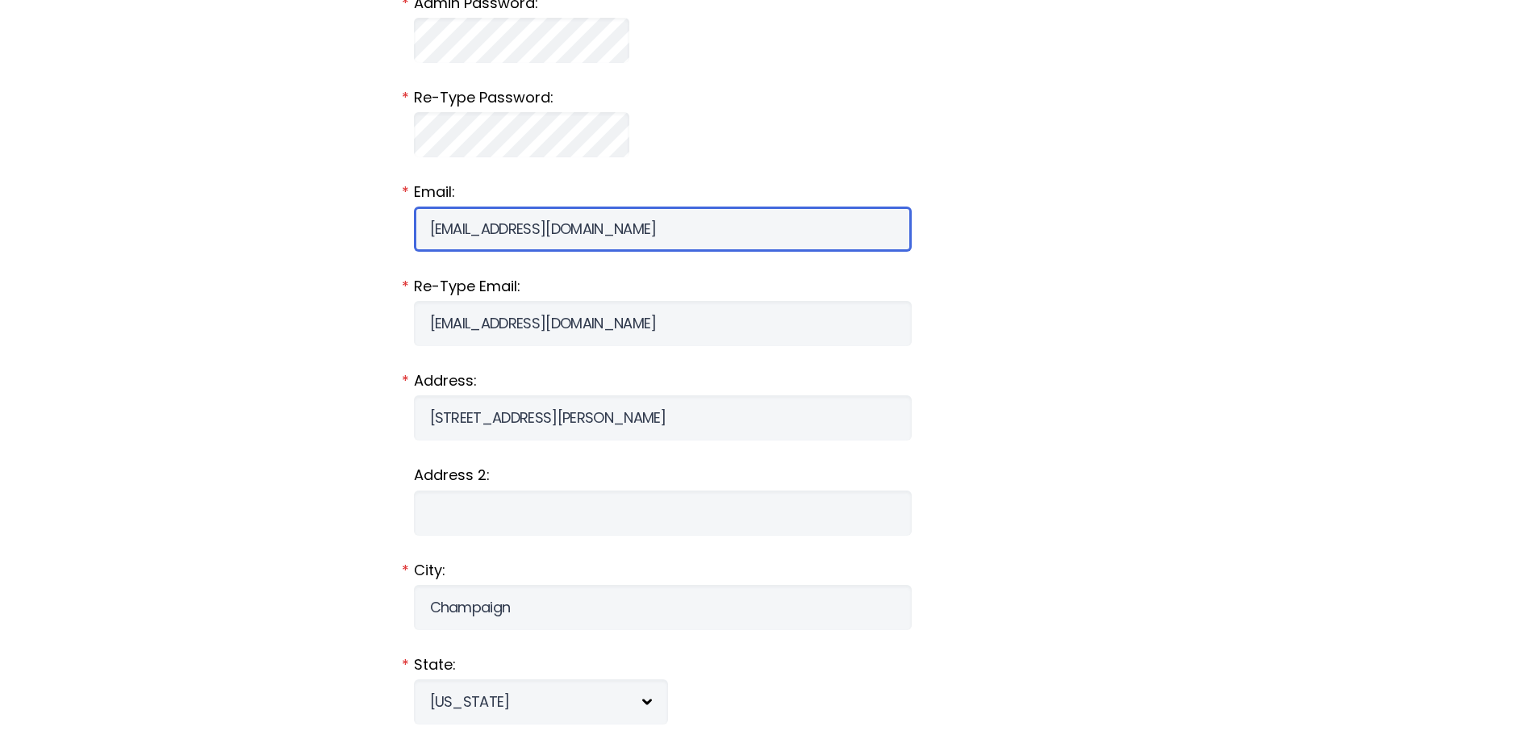
drag, startPoint x: 613, startPoint y: 220, endPoint x: 381, endPoint y: 223, distance: 232.3
click at [382, 223] on div "Create Organization Account Keep your members in the know! To create your free …" at bounding box center [769, 184] width 774 height 2467
drag, startPoint x: 561, startPoint y: 244, endPoint x: 444, endPoint y: 231, distance: 117.7
click at [444, 231] on input "[PERSON_NAME]" at bounding box center [663, 229] width 498 height 45
click at [470, 232] on input "[PERSON_NAME]" at bounding box center [663, 229] width 498 height 45
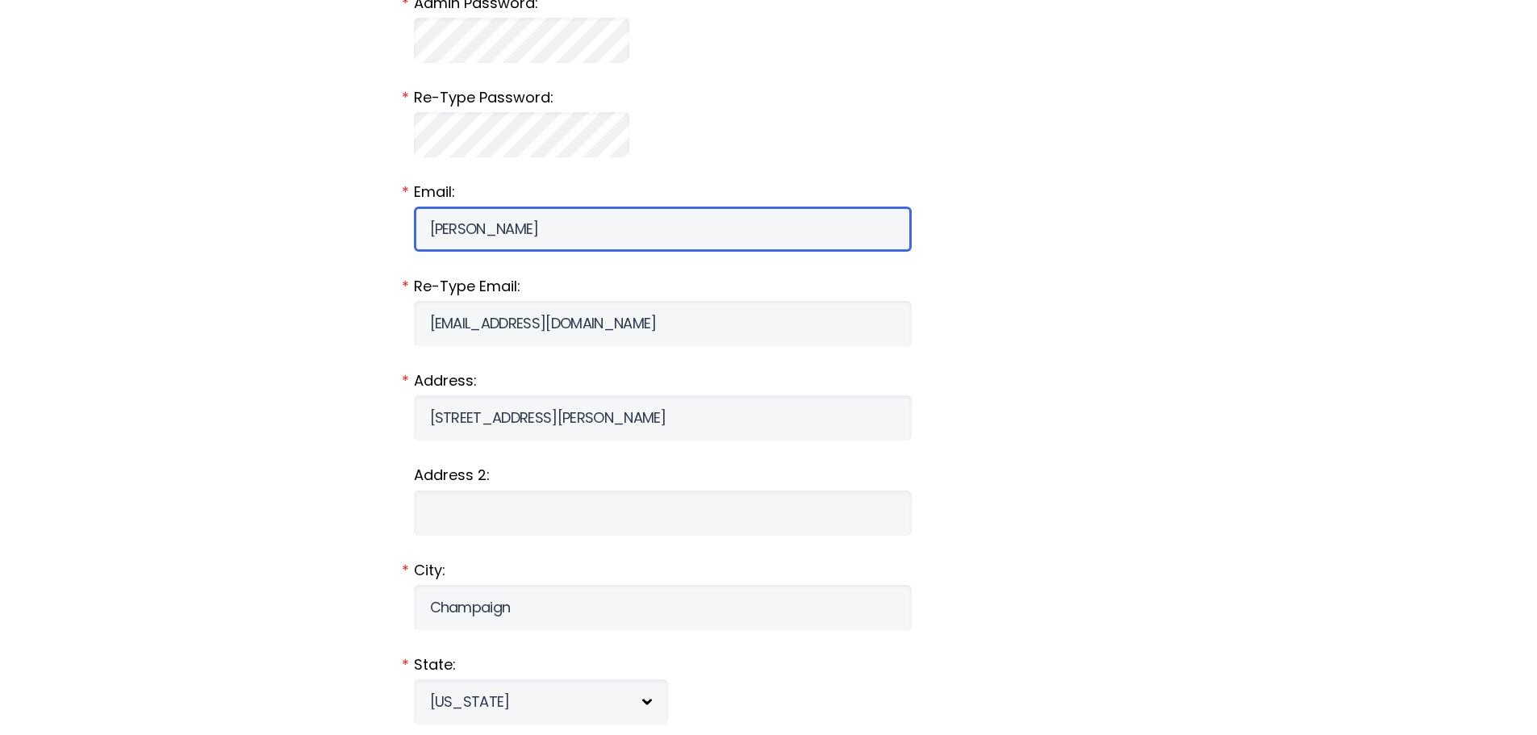
drag, startPoint x: 522, startPoint y: 239, endPoint x: 361, endPoint y: 218, distance: 161.9
click at [361, 218] on div "Home Why RainedOut? Plans Support & FAQ Log In Create Organization Account Keep…" at bounding box center [768, 351] width 1537 height 2801
drag, startPoint x: 565, startPoint y: 235, endPoint x: 351, endPoint y: 215, distance: 214.6
click at [351, 215] on div "Home Why RainedOut? Plans Support & FAQ Log In Create Organization Account Keep…" at bounding box center [768, 351] width 1537 height 2801
type input "[EMAIL_ADDRESS][DOMAIN_NAME]"
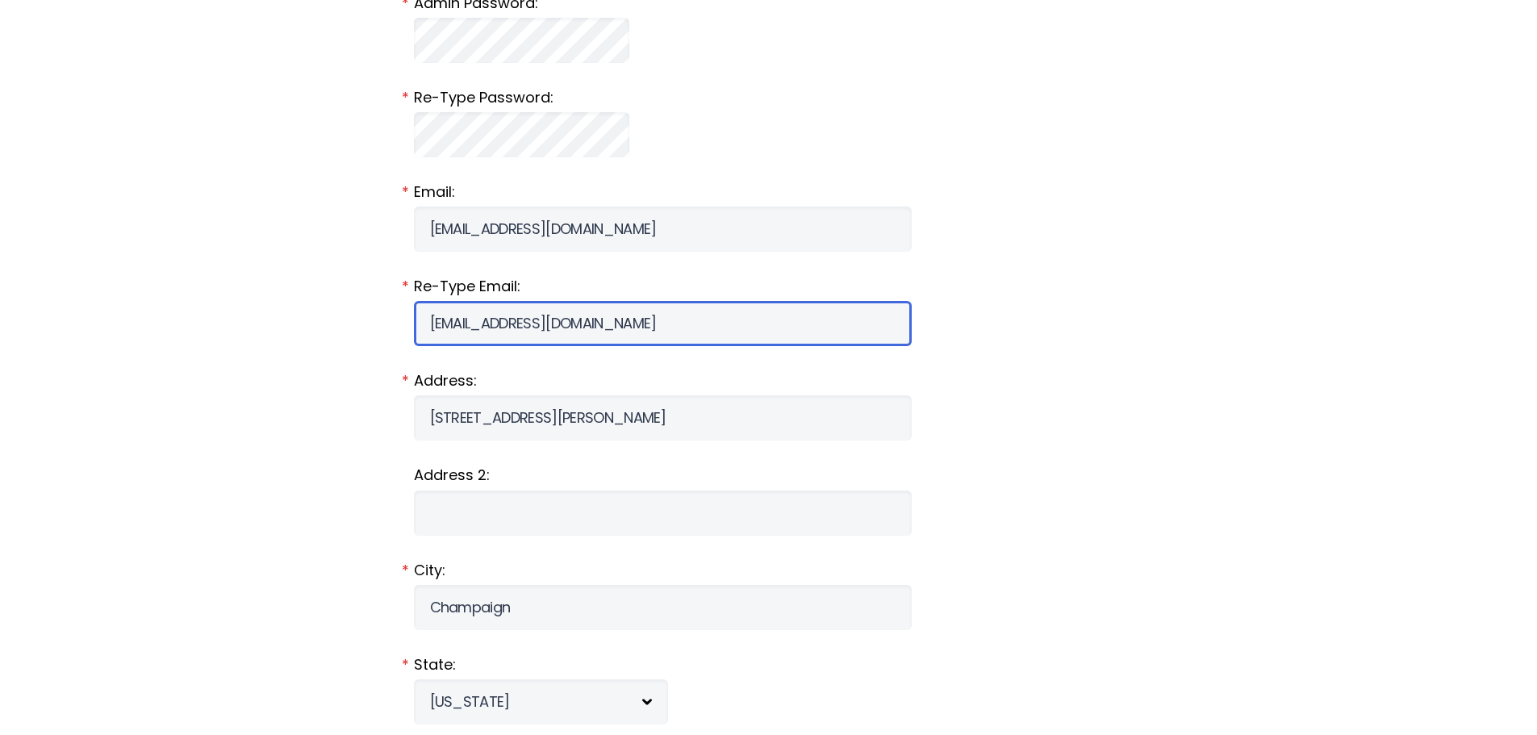
drag, startPoint x: 595, startPoint y: 326, endPoint x: 385, endPoint y: 326, distance: 209.7
click at [385, 326] on div "Create Organization Account Keep your members in the know! To create your free …" at bounding box center [769, 184] width 774 height 2467
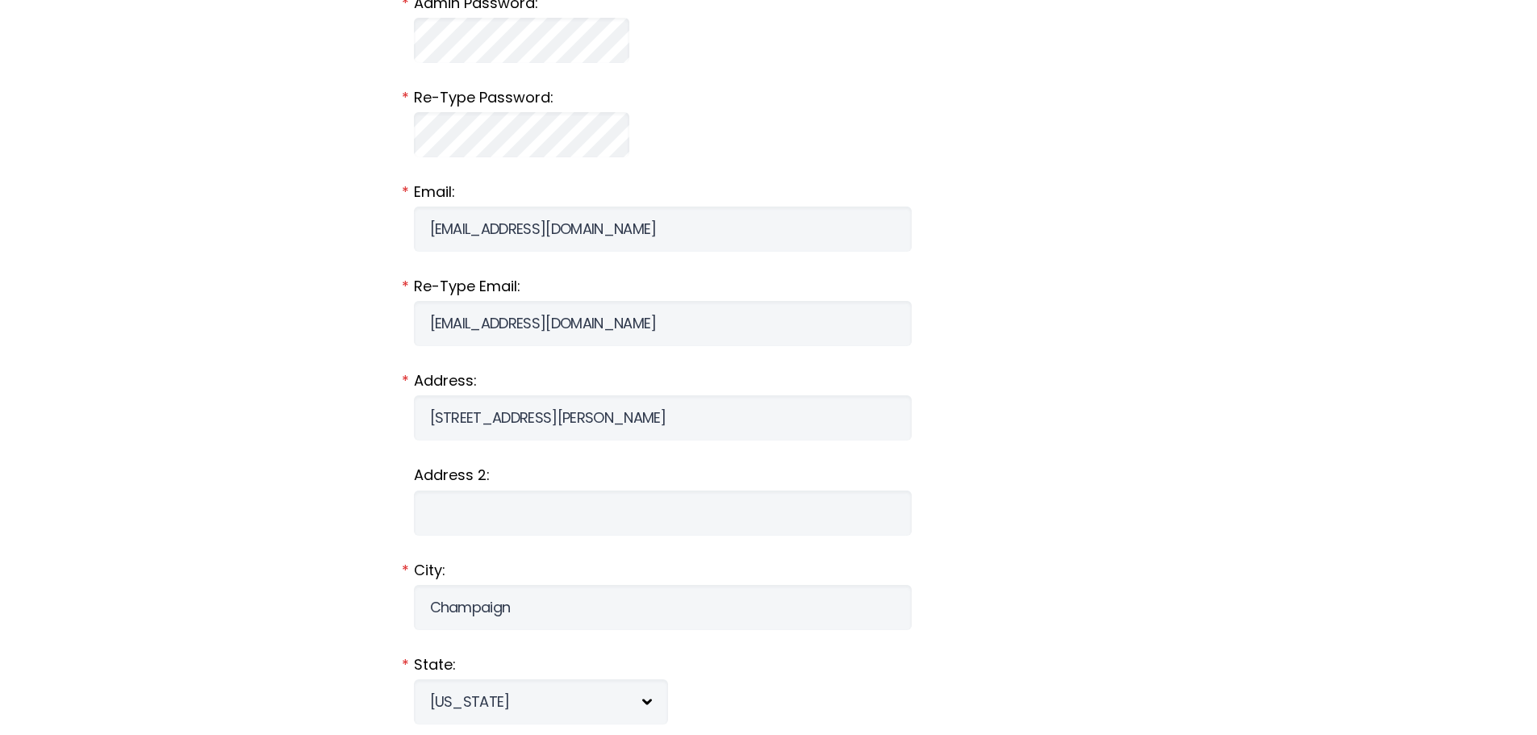
click at [801, 374] on label "Address:" at bounding box center [769, 380] width 710 height 21
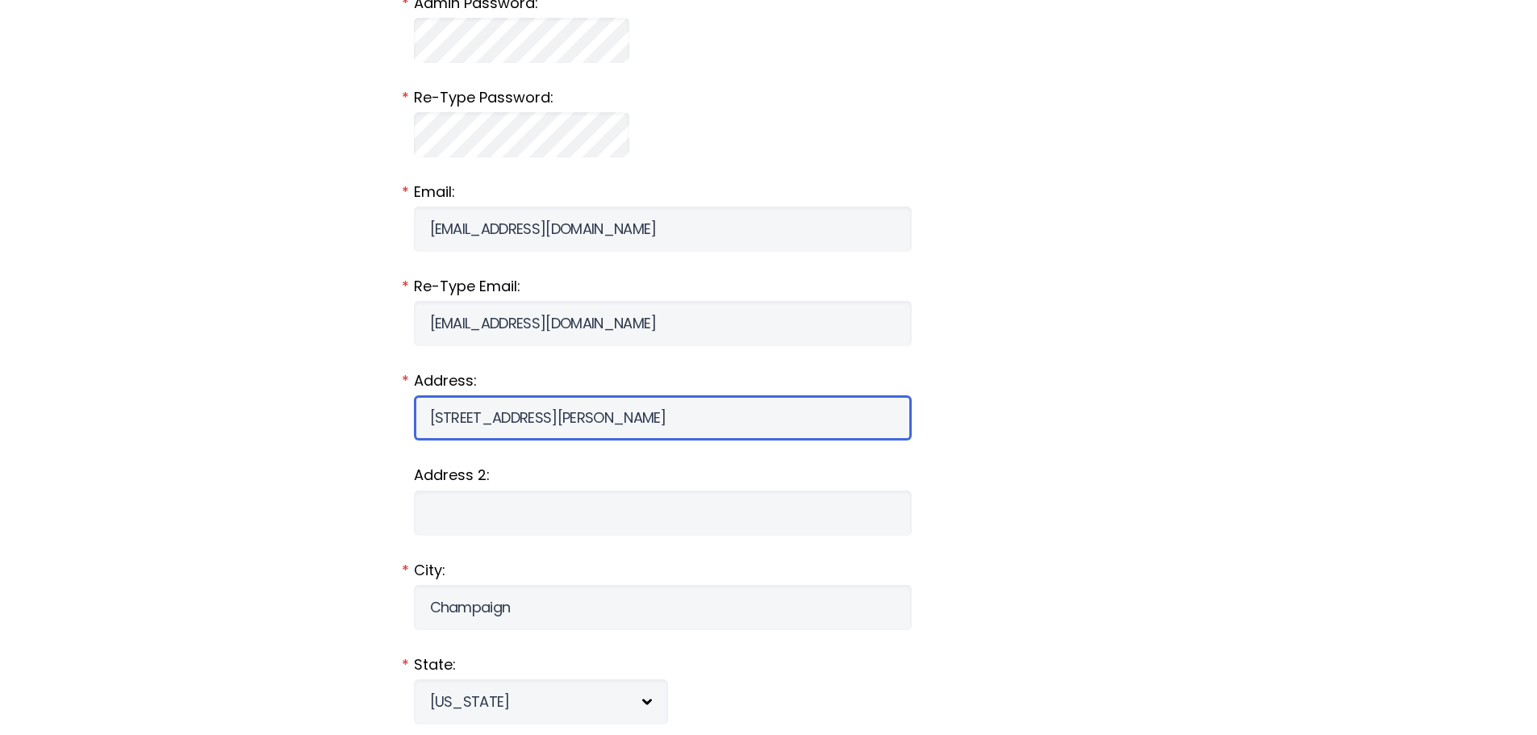
click at [801, 395] on input "[STREET_ADDRESS][PERSON_NAME]" at bounding box center [663, 417] width 498 height 45
drag, startPoint x: 537, startPoint y: 413, endPoint x: 370, endPoint y: 388, distance: 168.8
click at [308, 391] on div "Home Why RainedOut? Plans Support & FAQ Log In Create Organization Account Keep…" at bounding box center [768, 351] width 1537 height 2801
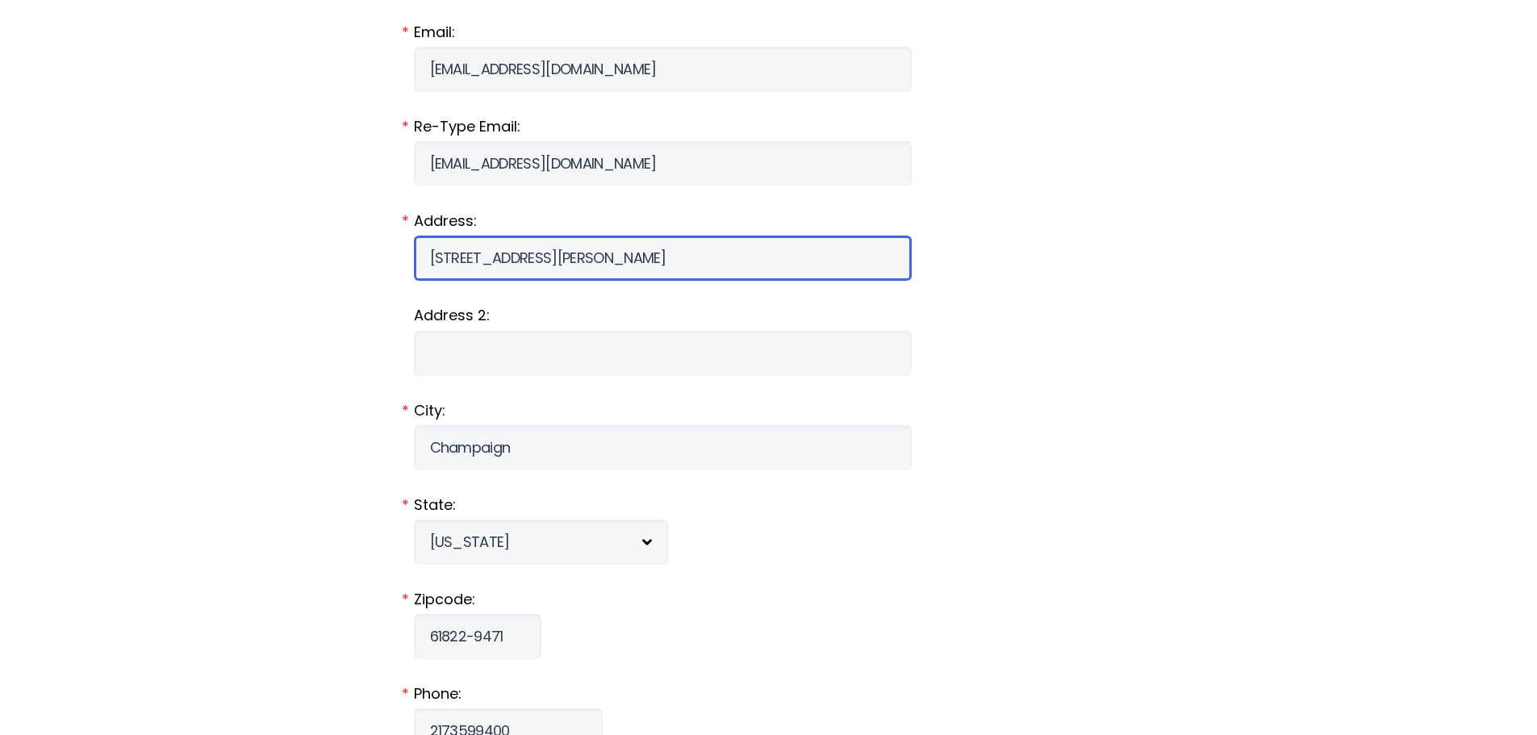
scroll to position [1210, 0]
type input "[STREET_ADDRESS]"
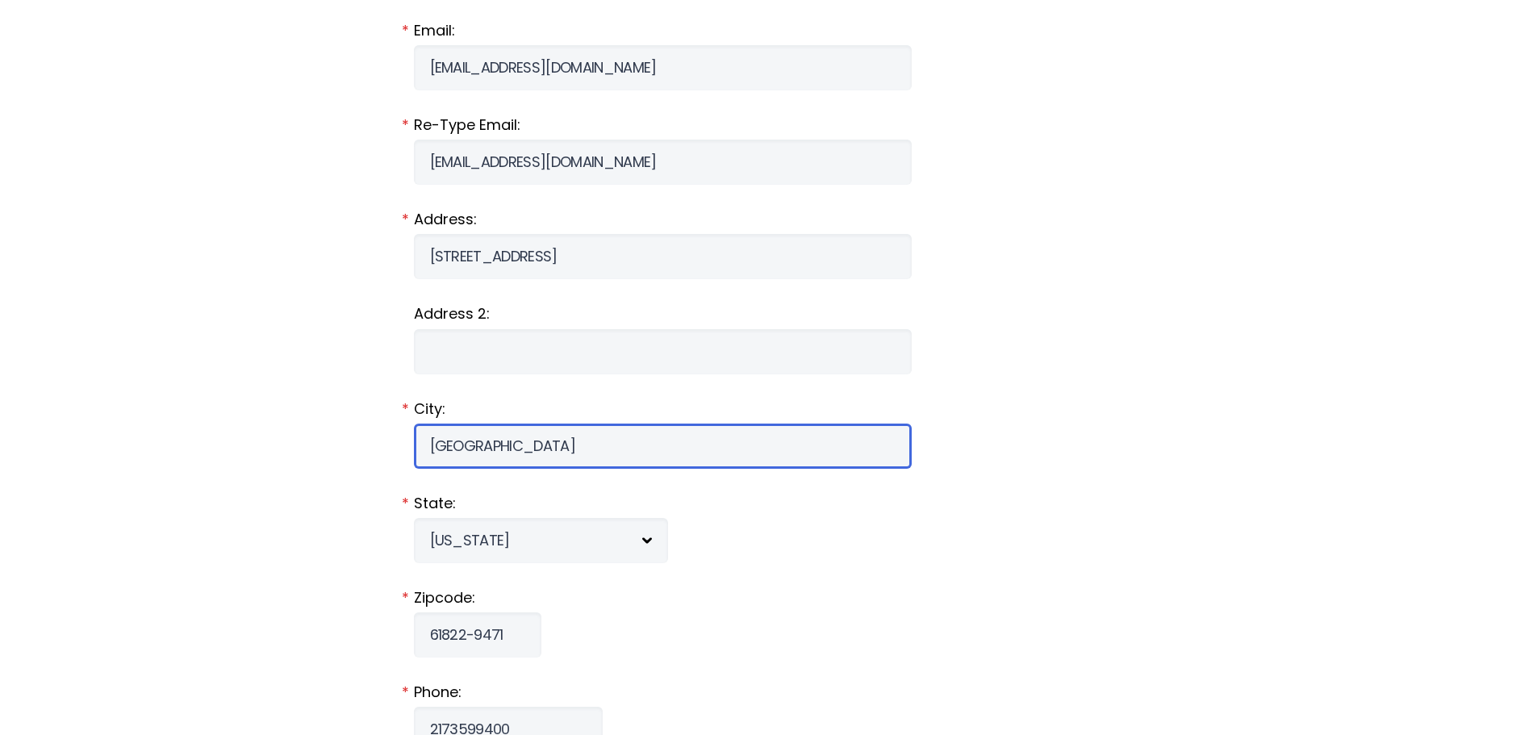
type input "[GEOGRAPHIC_DATA]"
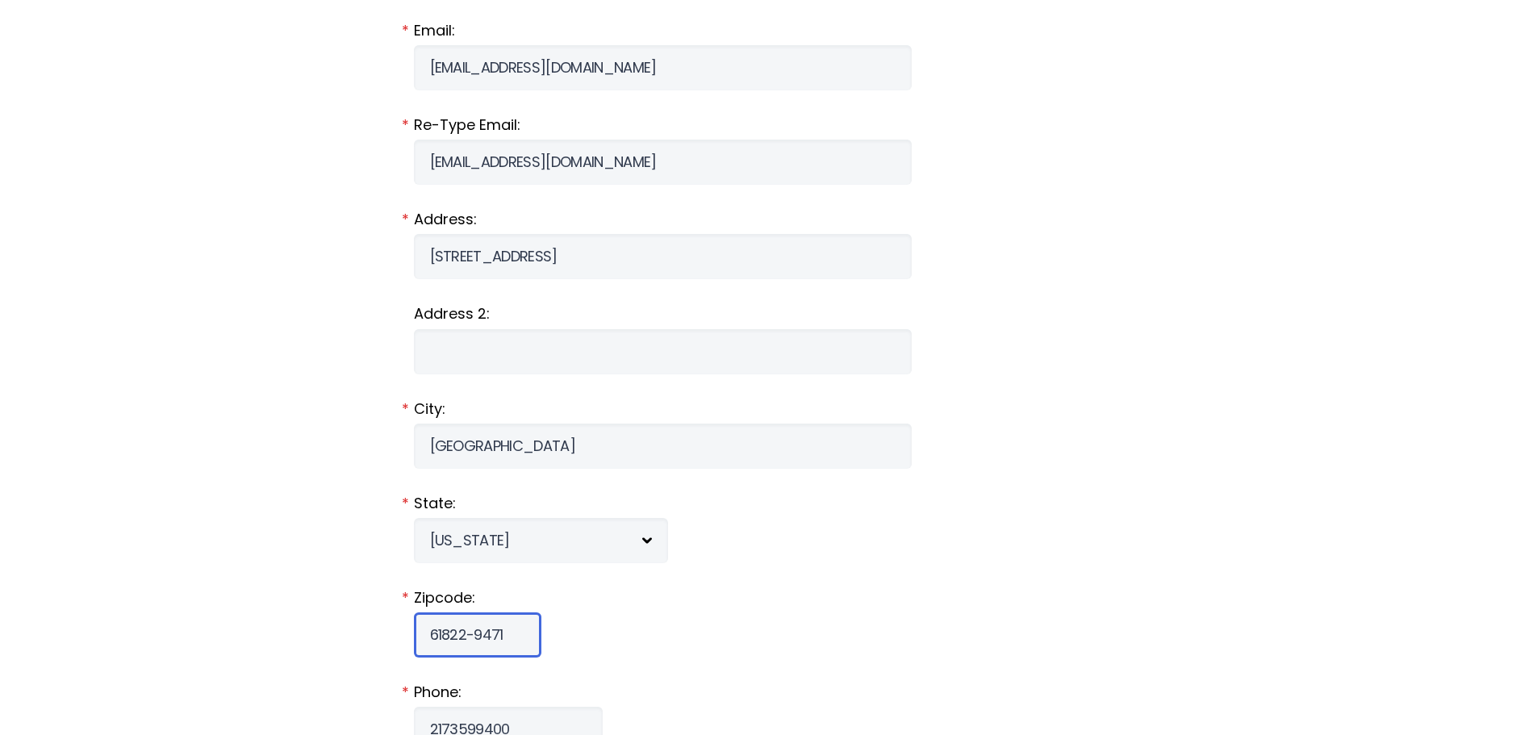
click at [499, 639] on input "61822-9471" at bounding box center [477, 634] width 127 height 45
drag, startPoint x: 469, startPoint y: 632, endPoint x: 395, endPoint y: 624, distance: 74.6
click at [395, 624] on div "Create Organization Account Keep your members in the know! To create your free …" at bounding box center [769, 23] width 774 height 2467
type input "61842"
click at [776, 576] on form "Organization Name: Farmer City BMX * Description: Non-Profit BMX raceway in [GE…" at bounding box center [769, 12] width 710 height 2159
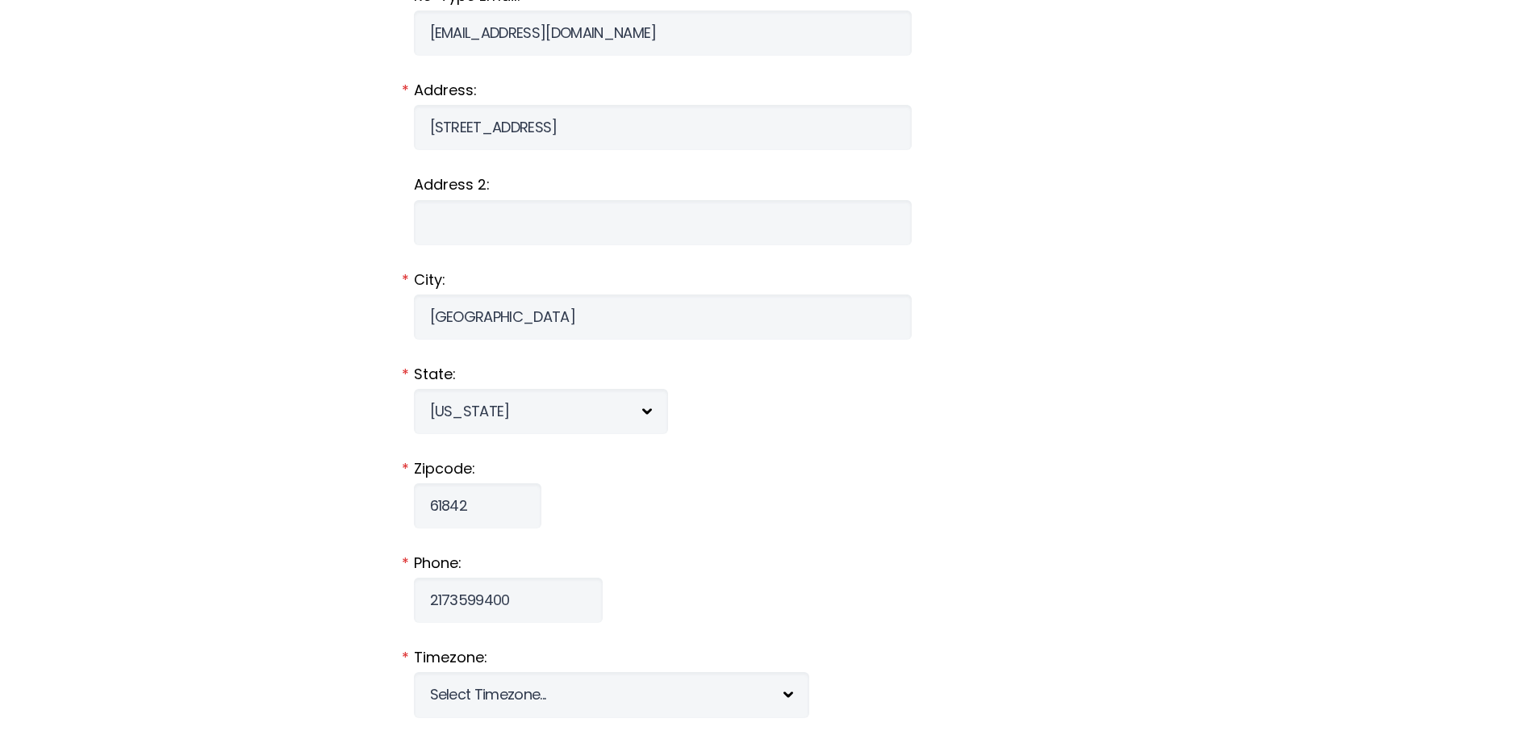
scroll to position [1371, 0]
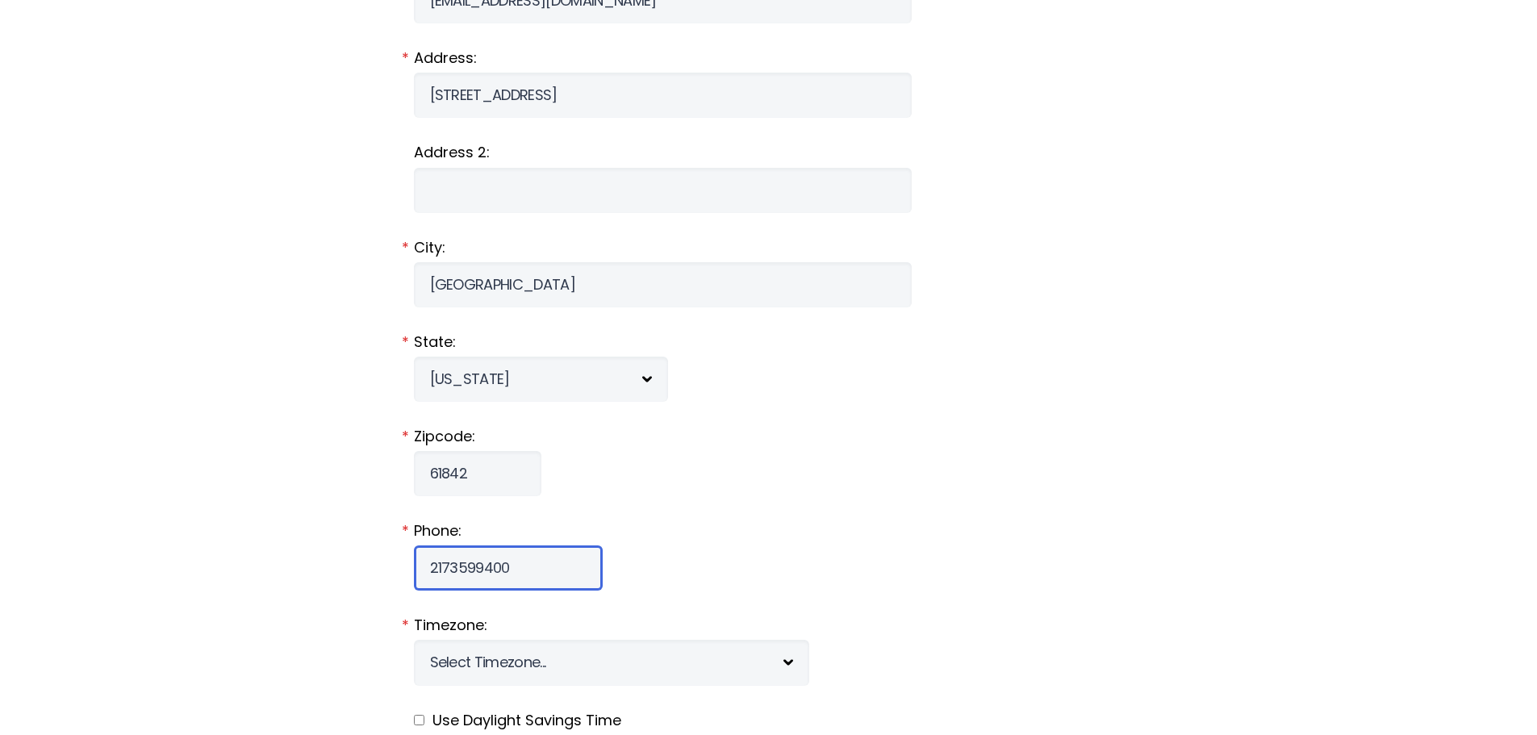
drag, startPoint x: 505, startPoint y: 565, endPoint x: 462, endPoint y: 568, distance: 42.9
click at [462, 568] on input "2173599400" at bounding box center [508, 567] width 189 height 45
type input "2173691788"
click at [745, 548] on fieldset "Phone: [PHONE_NUMBER] *" at bounding box center [769, 555] width 710 height 70
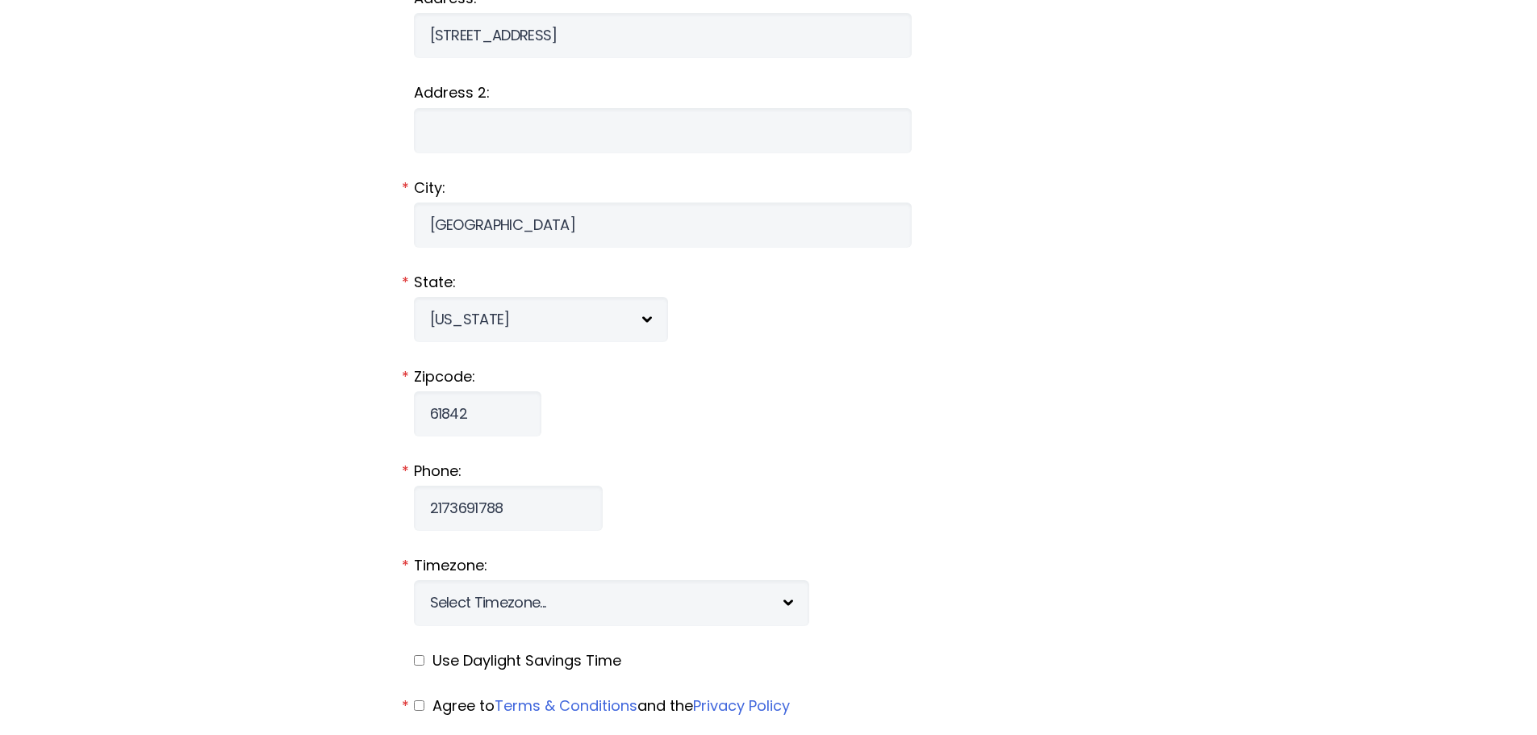
scroll to position [1613, 0]
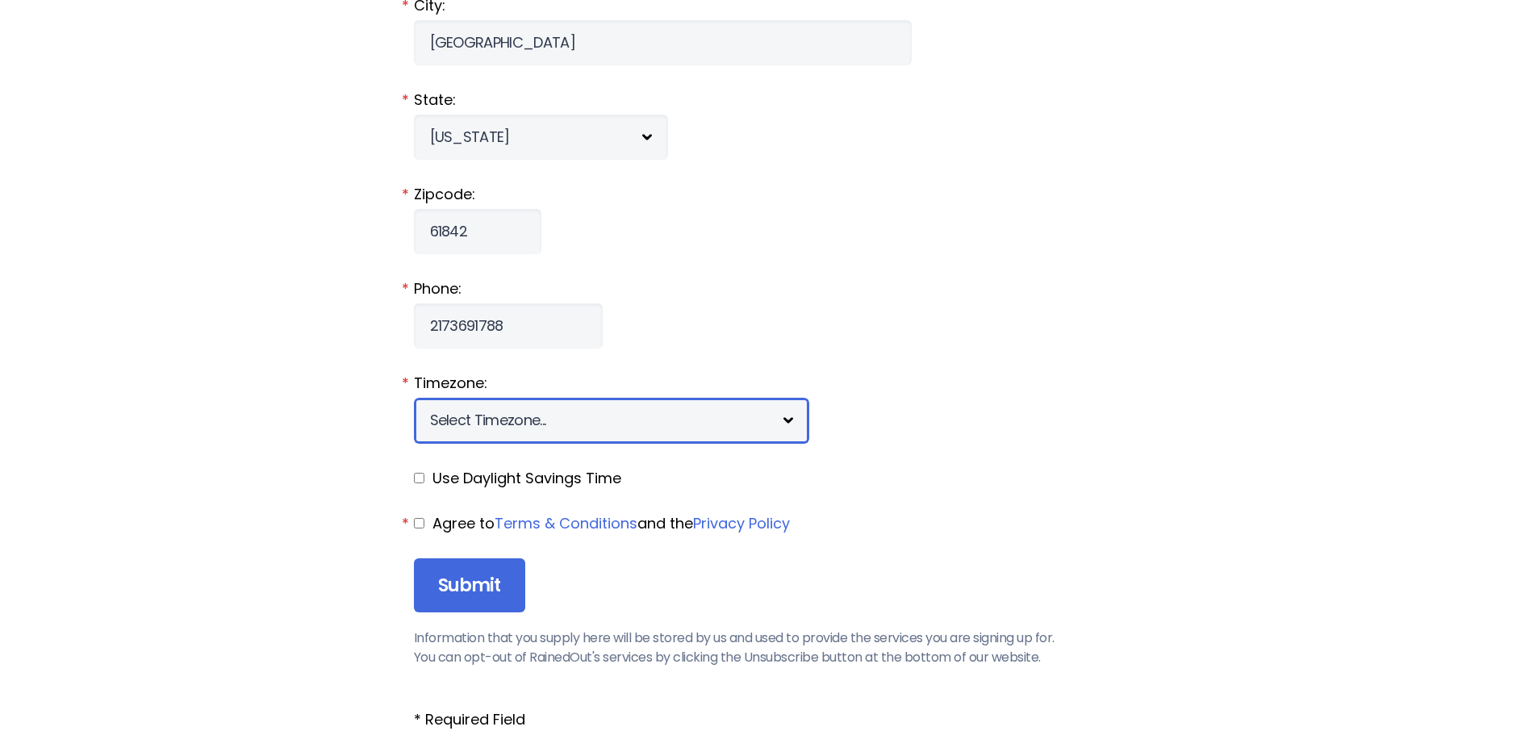
click at [527, 423] on select "Select Timezone... [+12] [PERSON_NAME][US_STATE] [+11] [GEOGRAPHIC_DATA] [+10] …" at bounding box center [611, 420] width 395 height 45
select select "-6"
click at [414, 398] on select "Select Timezone... [+12] [PERSON_NAME][US_STATE] [+11] [GEOGRAPHIC_DATA] [+10] …" at bounding box center [611, 420] width 395 height 45
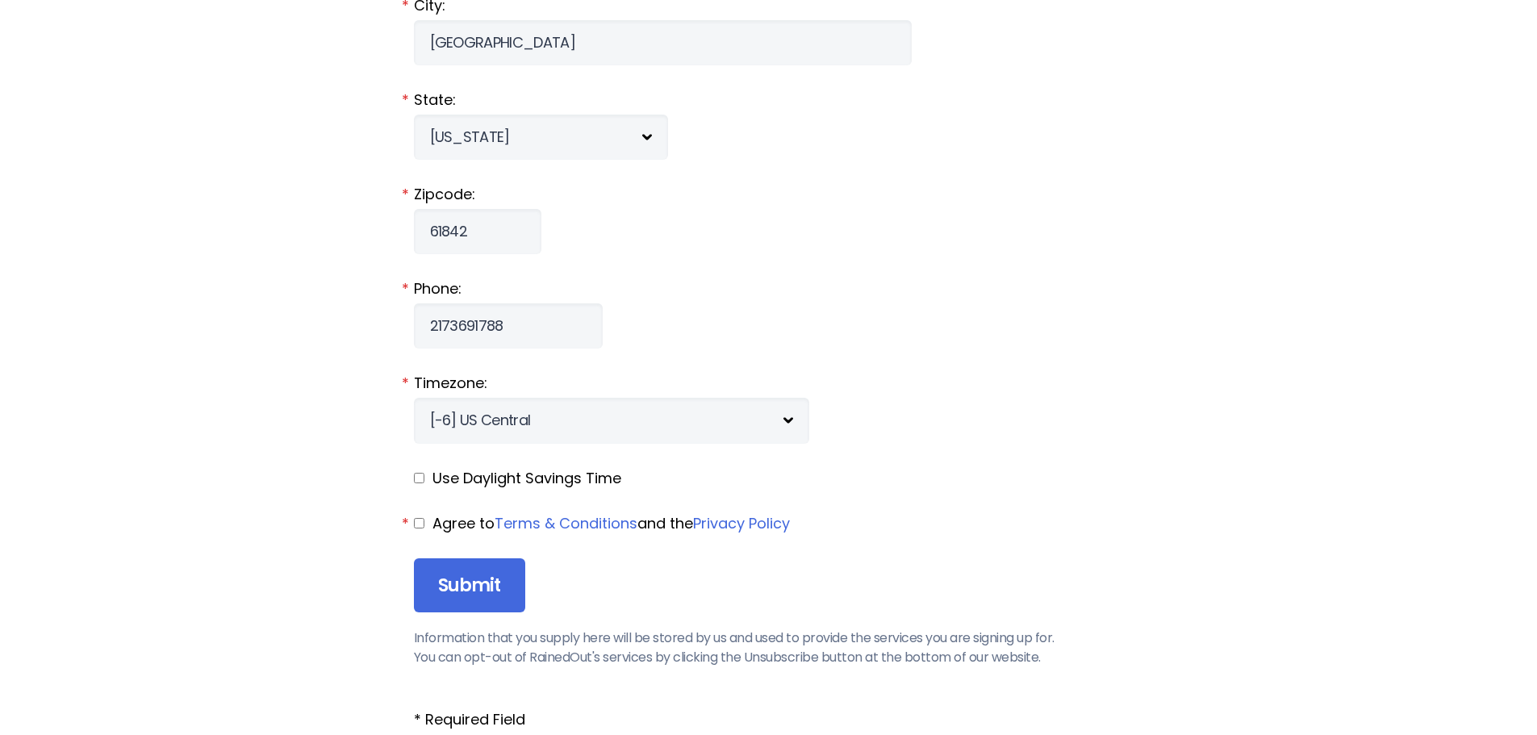
click at [807, 286] on label "Phone:" at bounding box center [769, 288] width 710 height 21
click at [603, 303] on input "2173691788" at bounding box center [508, 325] width 189 height 45
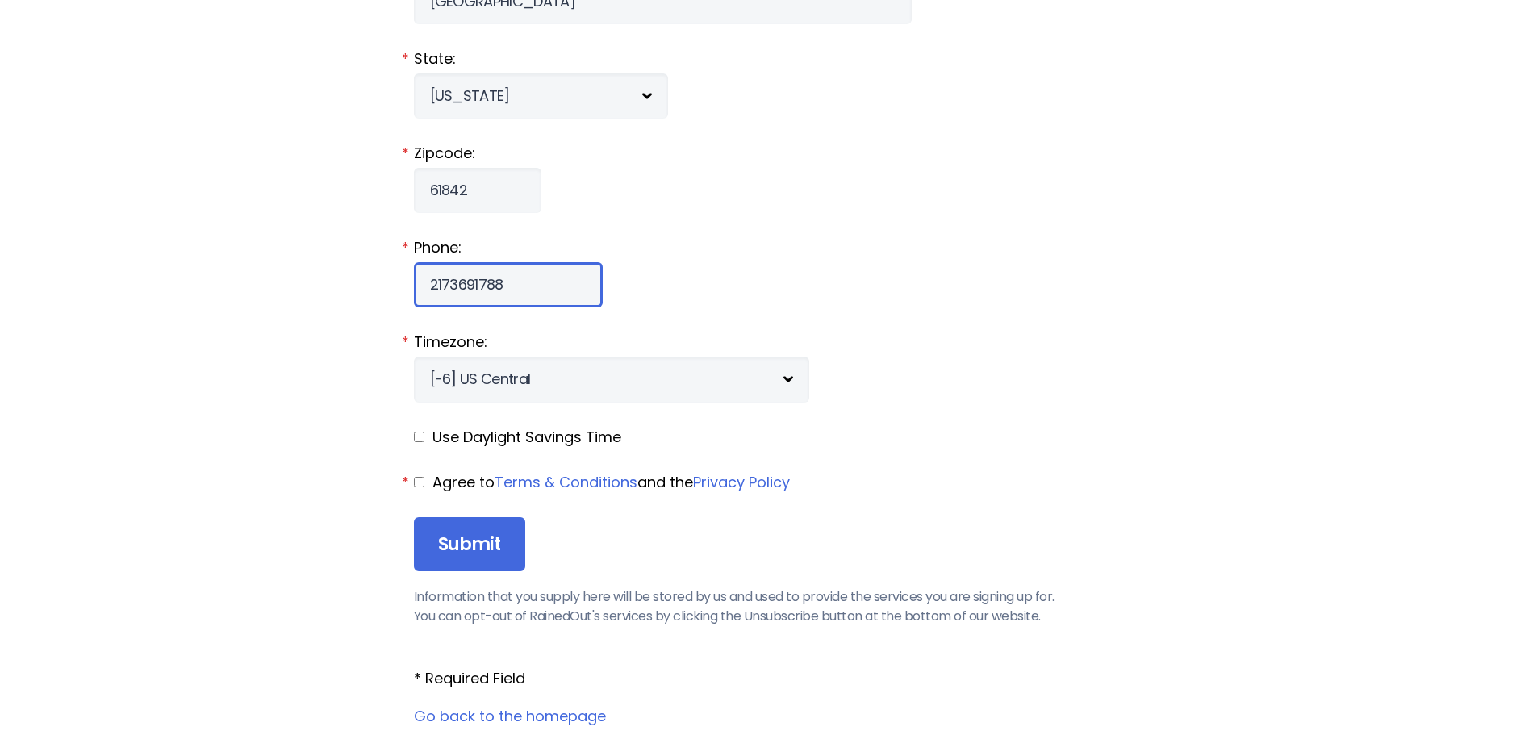
scroll to position [1694, 0]
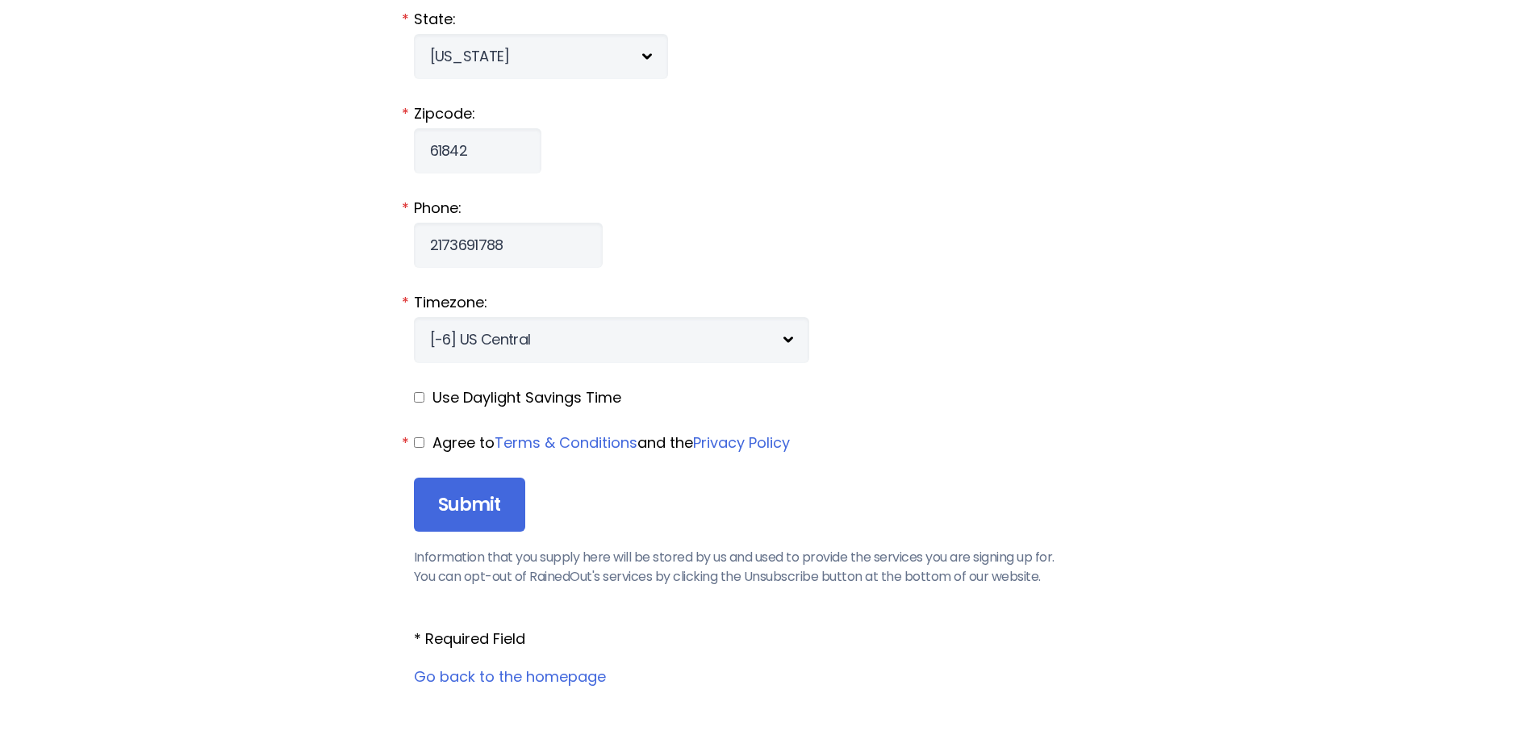
click at [428, 440] on fieldset "Agree to Terms & Conditions and the Privacy Policy *" at bounding box center [769, 442] width 710 height 21
click at [420, 440] on input "checkbox" at bounding box center [419, 442] width 10 height 10
checkbox input "true"
click at [419, 394] on input "checkbox" at bounding box center [419, 397] width 10 height 10
checkbox input "true"
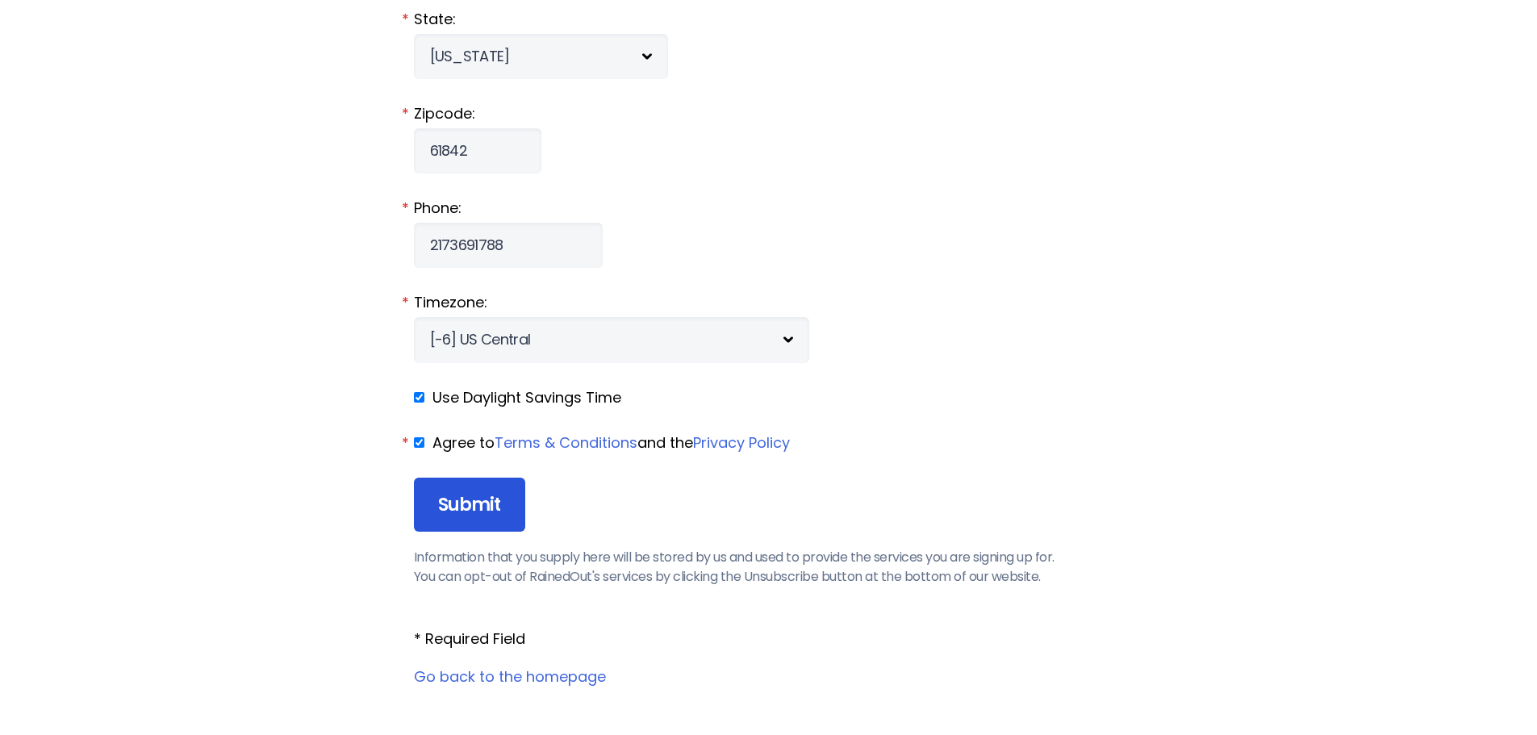
click at [486, 503] on input "Submit" at bounding box center [469, 505] width 111 height 55
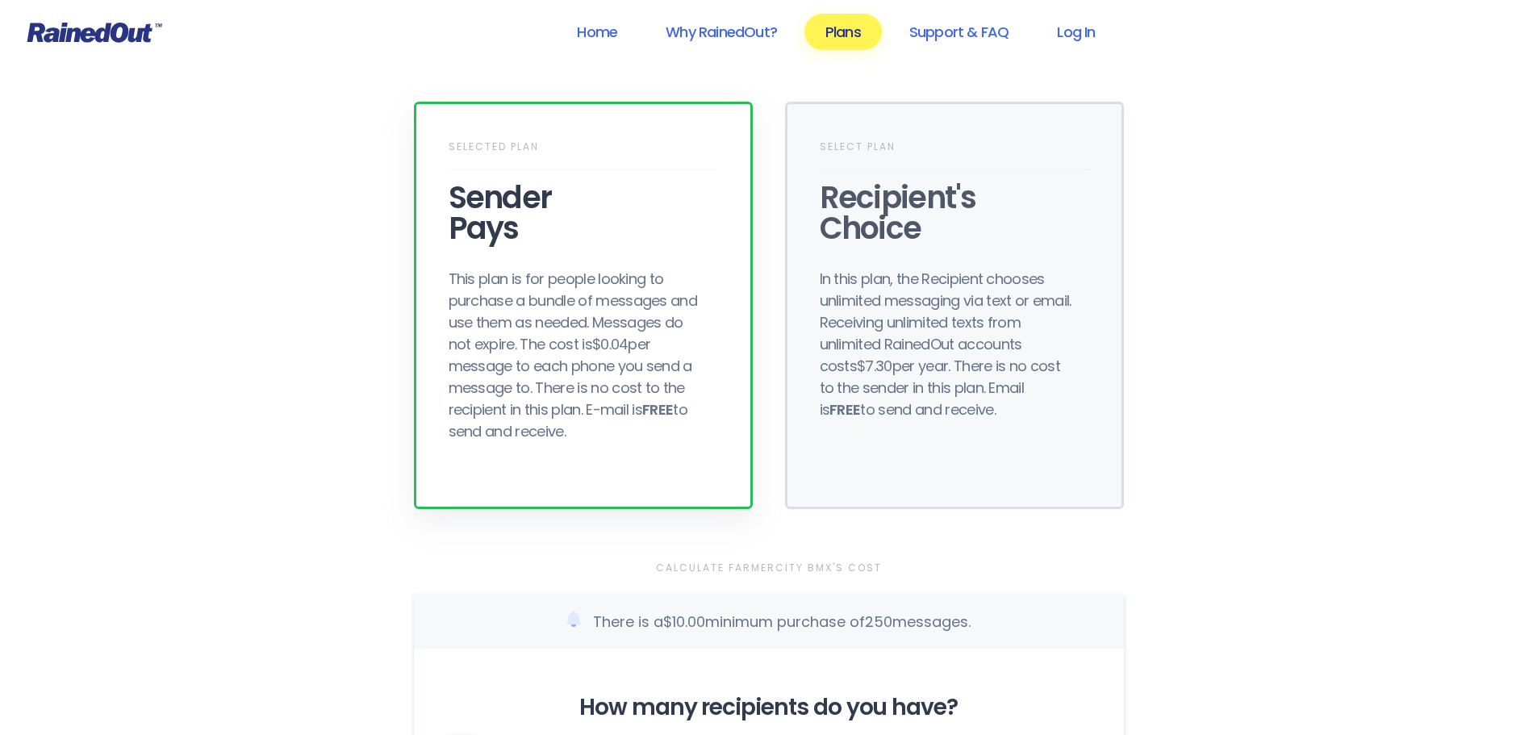
click at [498, 277] on div "This plan is for people looking to purchase a bundle of messages and use them a…" at bounding box center [578, 355] width 258 height 174
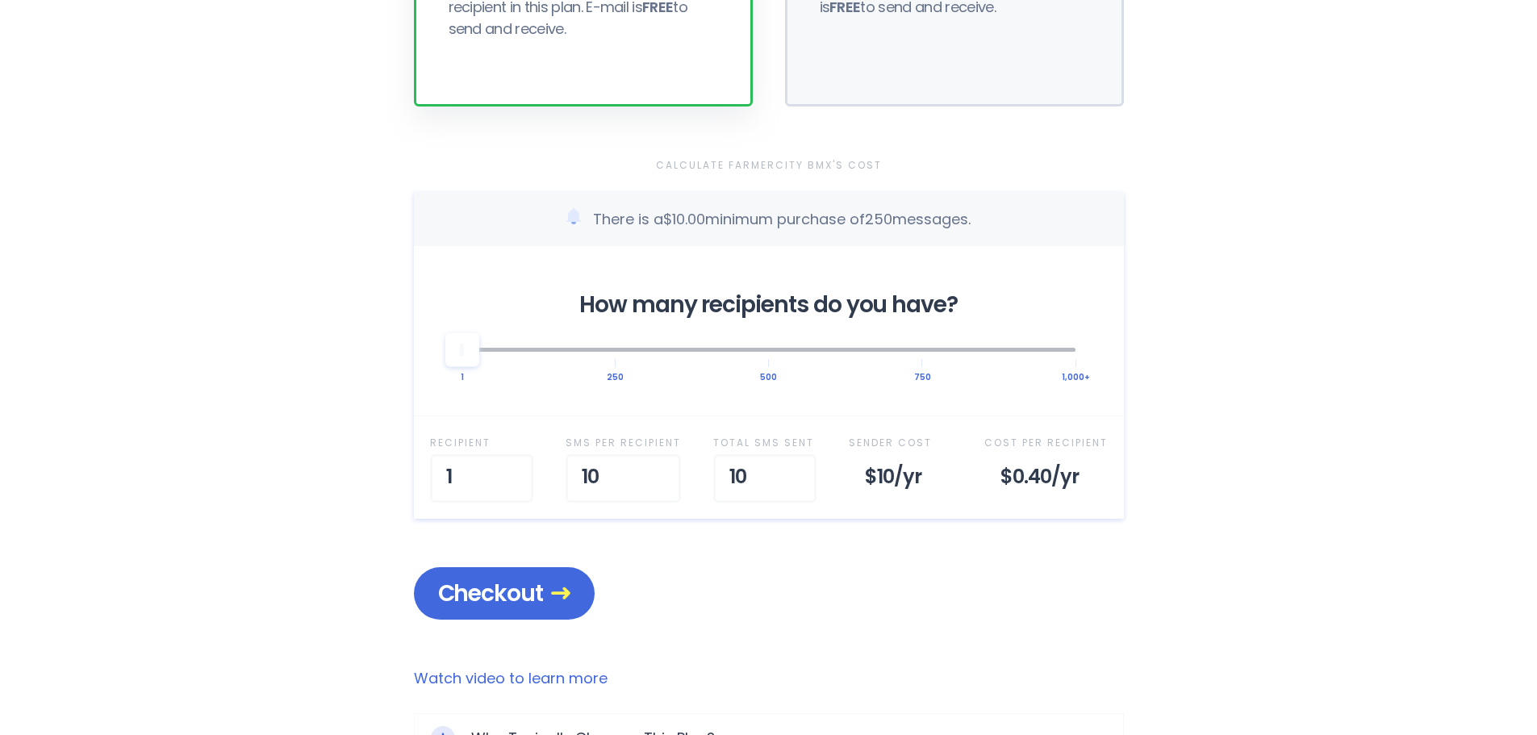
scroll to position [403, 0]
drag, startPoint x: 466, startPoint y: 361, endPoint x: 497, endPoint y: 357, distance: 30.9
click at [497, 357] on div at bounding box center [493, 349] width 34 height 34
click at [527, 587] on span "Checkout" at bounding box center [504, 592] width 132 height 28
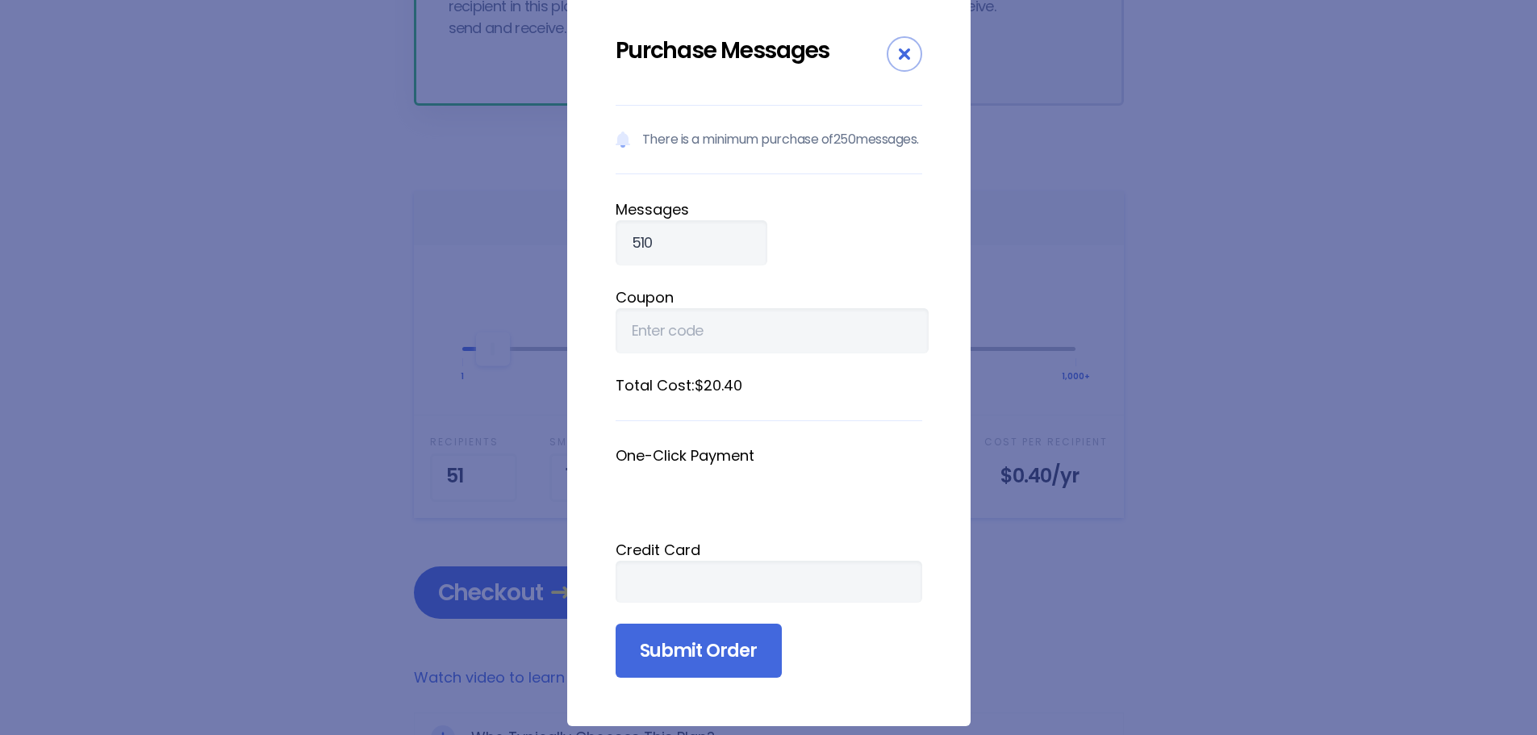
scroll to position [74, 0]
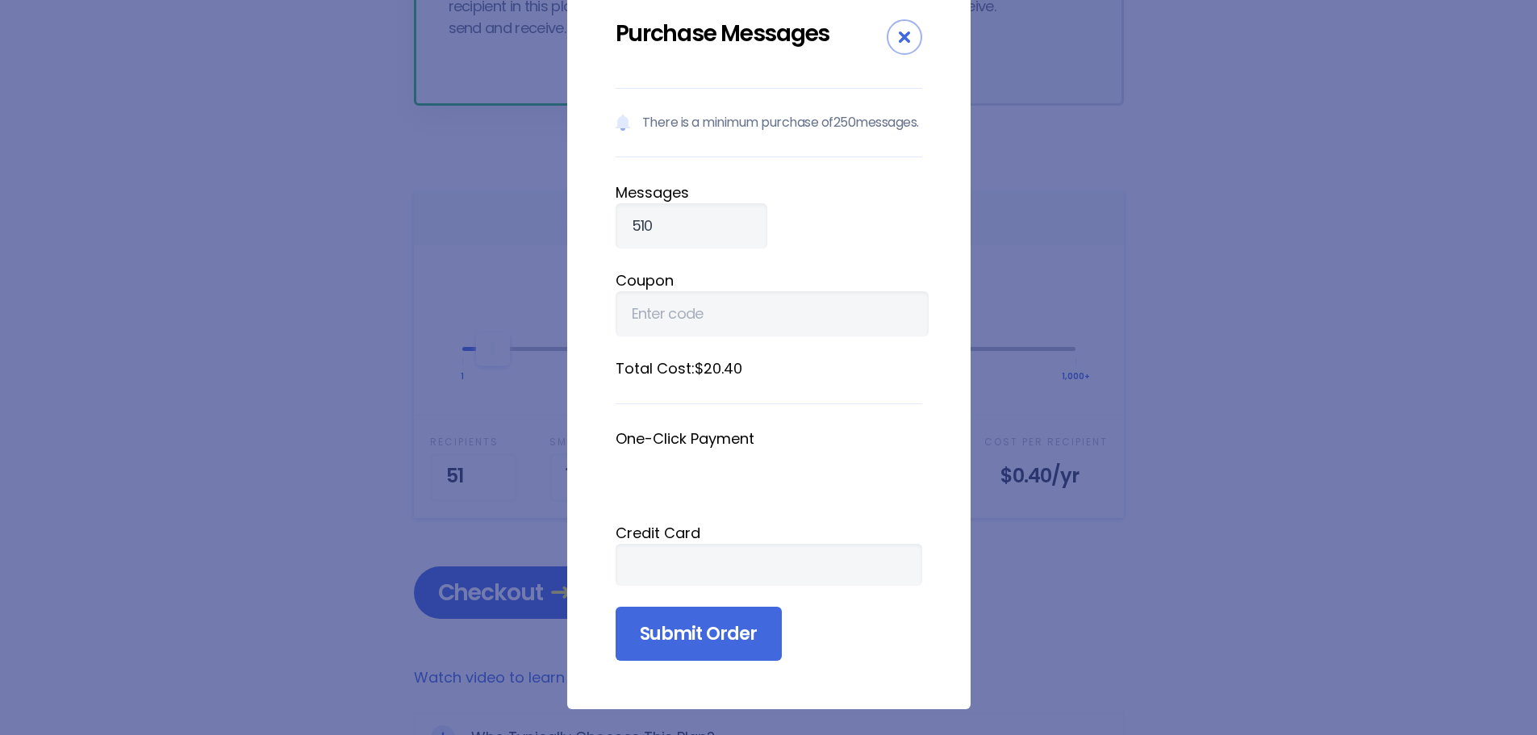
click at [791, 618] on form "There is a minimum purchase of 250 messages. Message s 510 Coupon Total Cost: $…" at bounding box center [768, 375] width 307 height 574
click at [737, 643] on input "Submit Order" at bounding box center [698, 634] width 166 height 55
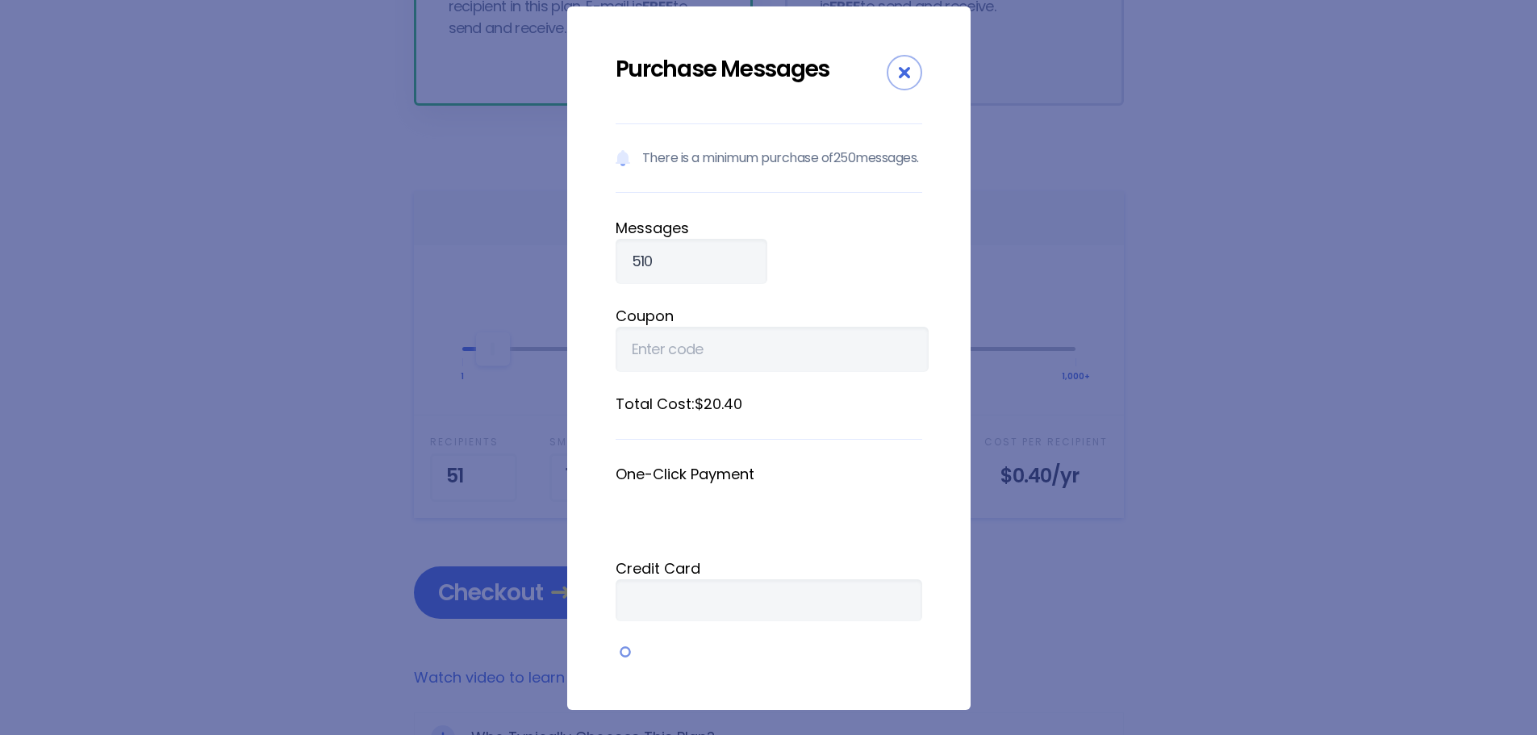
scroll to position [0, 0]
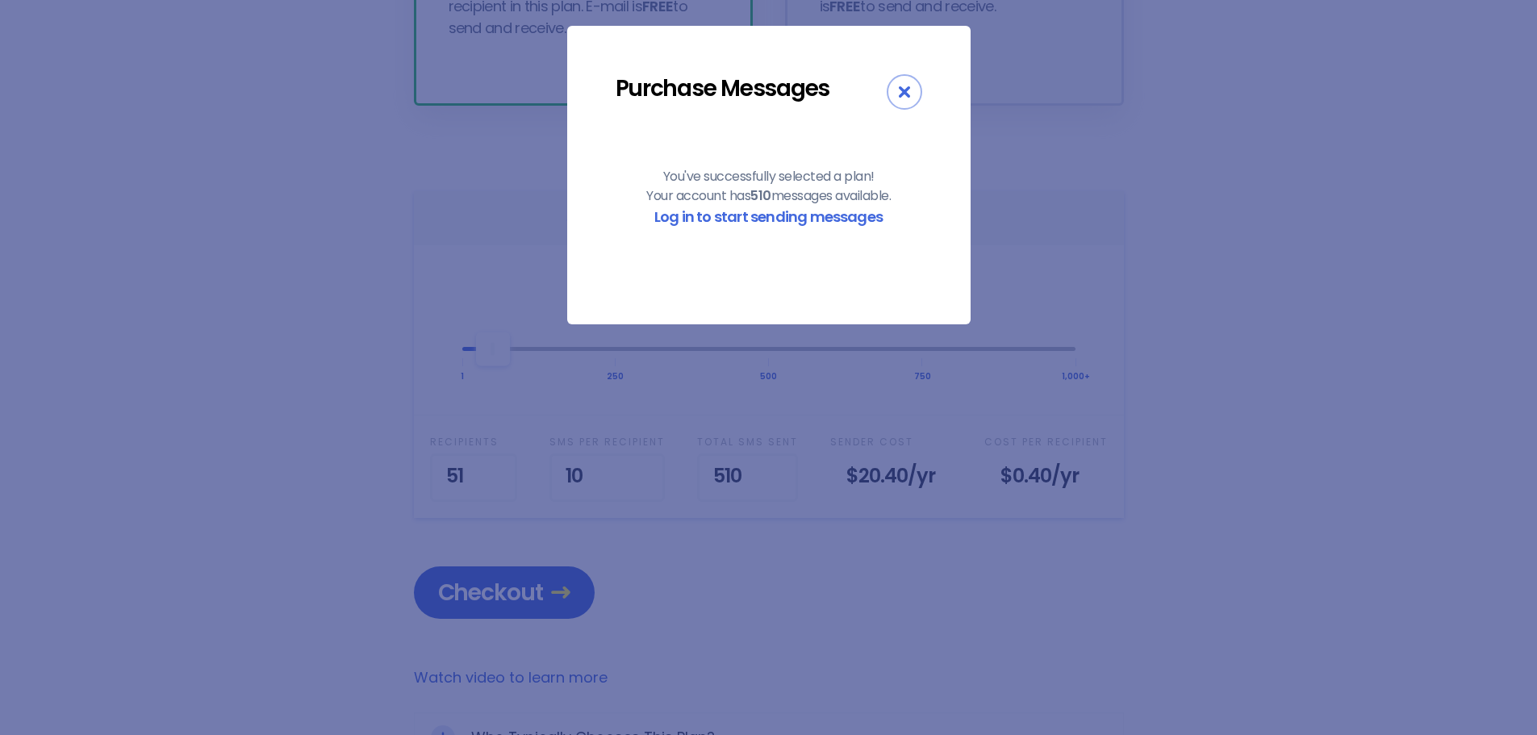
drag, startPoint x: 920, startPoint y: 87, endPoint x: 970, endPoint y: 78, distance: 50.8
click at [920, 94] on div "Close" at bounding box center [904, 91] width 35 height 35
